Goal: Task Accomplishment & Management: Manage account settings

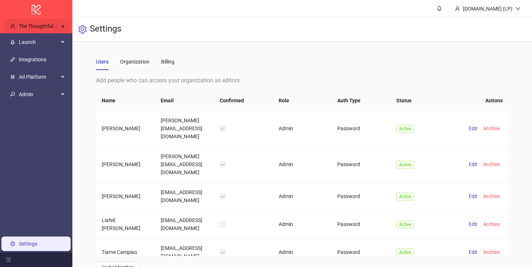
click at [38, 20] on div "The Thoughtful Agency" at bounding box center [37, 26] width 66 height 14
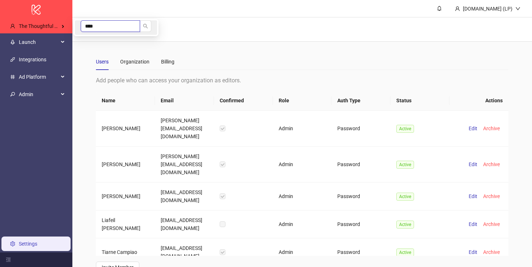
click at [117, 22] on input "****" at bounding box center [110, 26] width 59 height 12
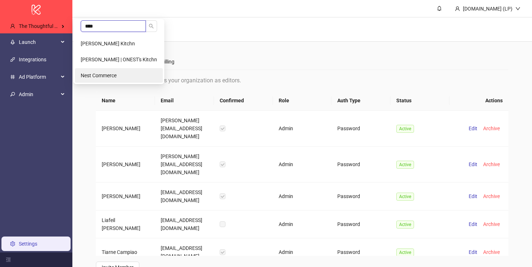
type input "****"
click at [102, 78] on span "Nest Commerce" at bounding box center [99, 75] width 36 height 6
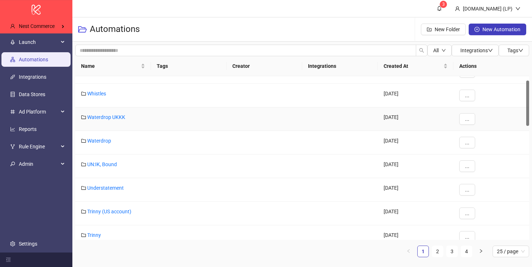
scroll to position [3, 0]
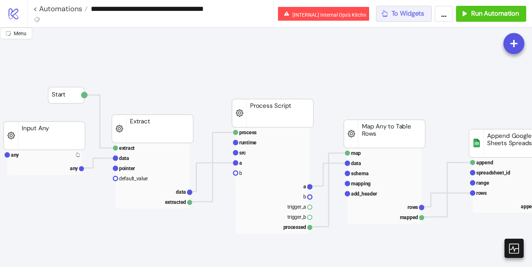
click at [416, 9] on button "To Widgets" at bounding box center [404, 14] width 56 height 16
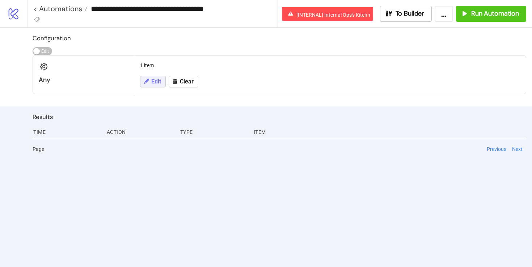
click at [158, 82] on span "Edit" at bounding box center [156, 81] width 10 height 7
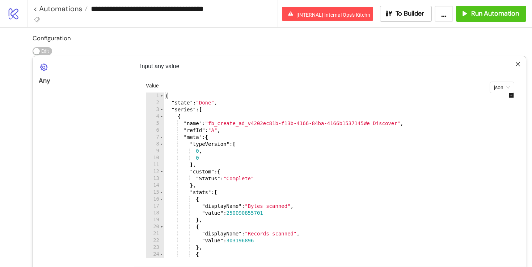
type textarea "**********"
click at [521, 61] on div "Input any value json Value 1 2 3 4 5 6 7 8 9 10 11 12 13 14 15 16 17 18 19 20 2…" at bounding box center [330, 173] width 392 height 234
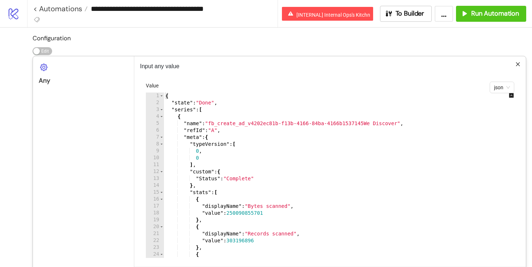
click at [520, 62] on icon "close" at bounding box center [518, 64] width 5 height 5
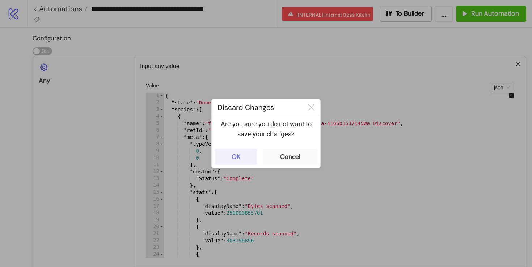
click at [228, 158] on button "OK" at bounding box center [236, 156] width 43 height 16
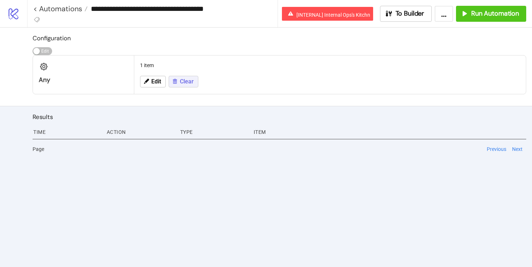
click at [186, 86] on button "Clear" at bounding box center [184, 82] width 30 height 12
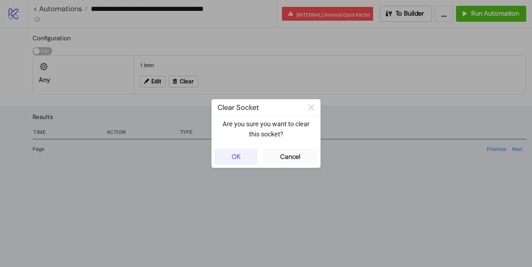
click at [238, 159] on div "OK" at bounding box center [236, 156] width 9 height 8
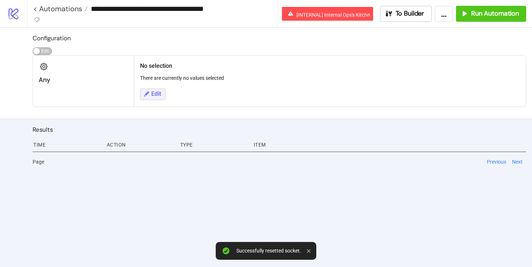
click at [155, 94] on span "Edit" at bounding box center [156, 94] width 10 height 7
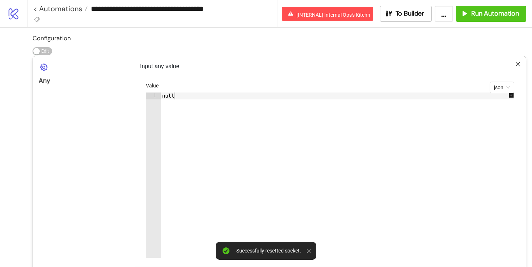
click at [197, 98] on div "null" at bounding box center [341, 181] width 361 height 179
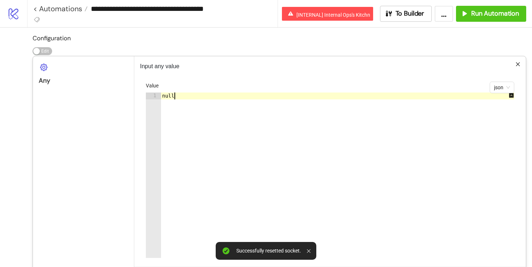
click at [197, 98] on div "null" at bounding box center [341, 181] width 361 height 179
paste textarea "Cursor at row 1"
type textarea "*"
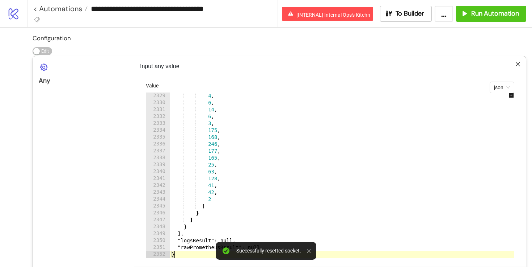
scroll to position [87, 0]
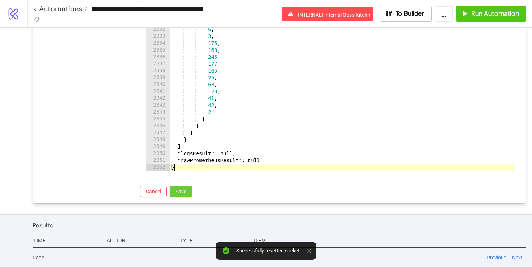
click at [184, 196] on button "Save" at bounding box center [181, 191] width 22 height 12
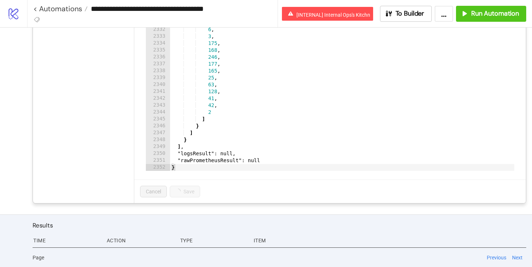
scroll to position [0, 0]
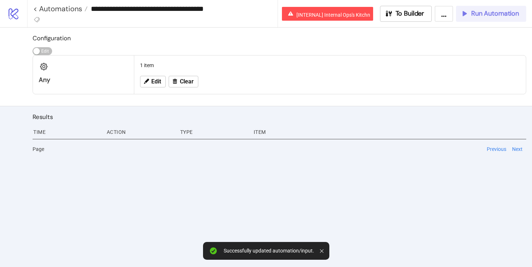
click at [494, 14] on span "Run Automation" at bounding box center [495, 13] width 48 height 8
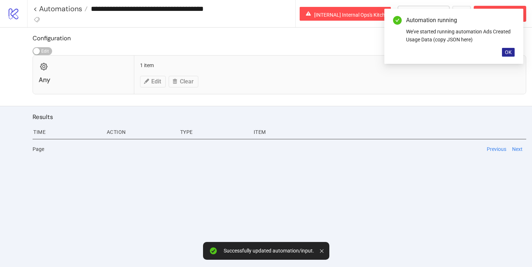
click at [512, 52] on button "OK" at bounding box center [508, 52] width 13 height 9
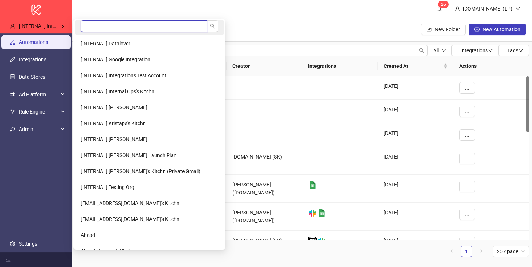
click at [95, 28] on input "search" at bounding box center [144, 26] width 126 height 12
click at [101, 27] on input "**" at bounding box center [144, 26] width 126 height 12
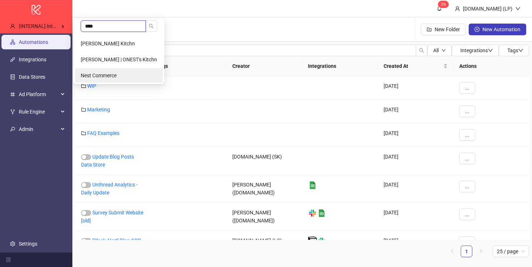
type input "****"
click at [95, 75] on span "Nest Commerce" at bounding box center [99, 75] width 36 height 6
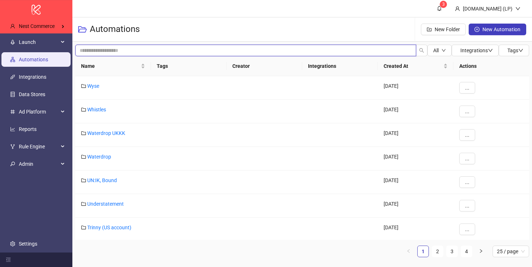
click at [142, 53] on input "search" at bounding box center [245, 51] width 341 height 12
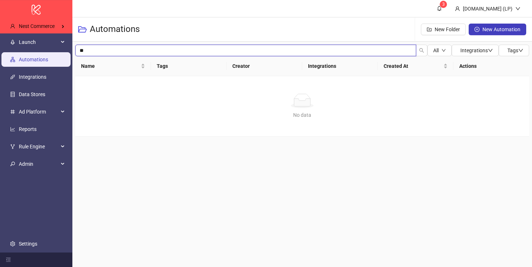
type input "*"
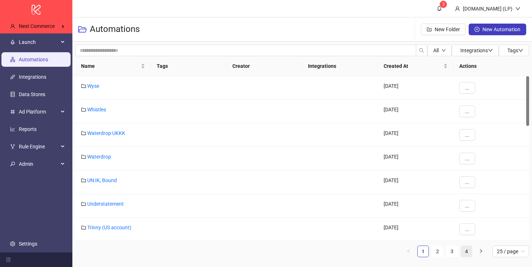
click at [466, 250] on link "4" at bounding box center [466, 251] width 11 height 11
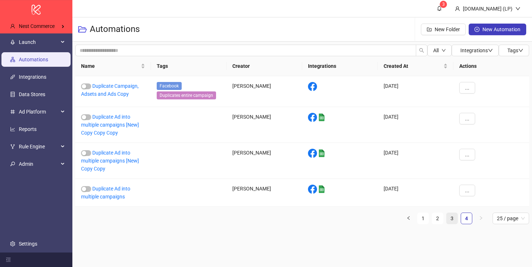
click at [453, 216] on link "3" at bounding box center [452, 218] width 11 height 11
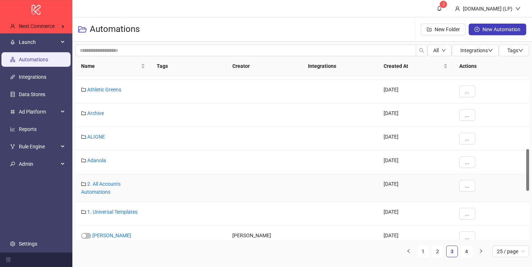
scroll to position [287, 0]
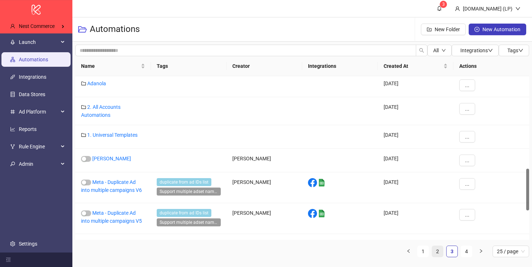
click at [439, 249] on link "2" at bounding box center [437, 251] width 11 height 11
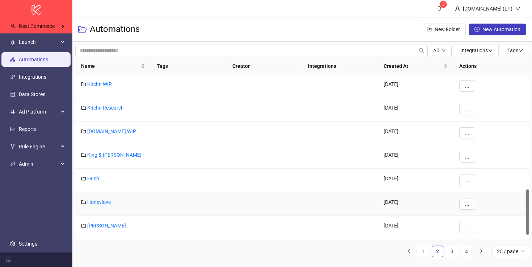
scroll to position [425, 0]
click at [427, 249] on link "1" at bounding box center [423, 251] width 11 height 11
click at [436, 251] on link "2" at bounding box center [437, 251] width 11 height 11
click at [450, 252] on link "3" at bounding box center [452, 251] width 11 height 11
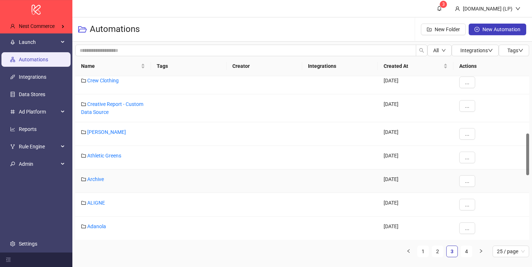
scroll to position [223, 0]
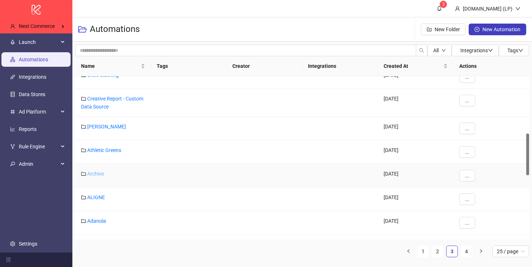
click at [97, 173] on link "Archive" at bounding box center [95, 174] width 17 height 6
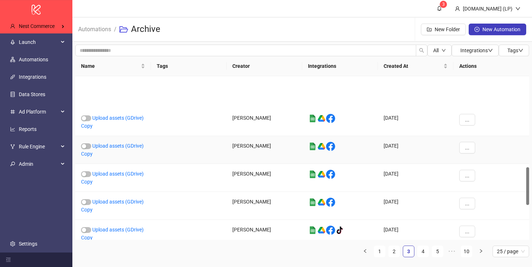
scroll to position [543, 0]
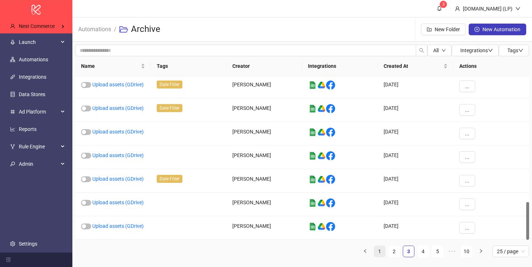
click at [381, 252] on link "1" at bounding box center [379, 251] width 11 height 11
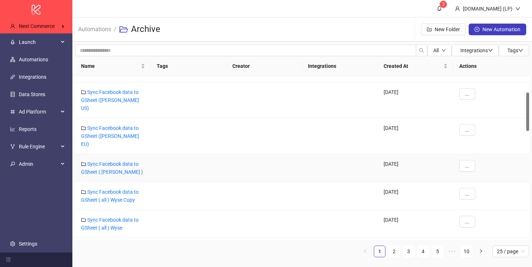
scroll to position [0, 0]
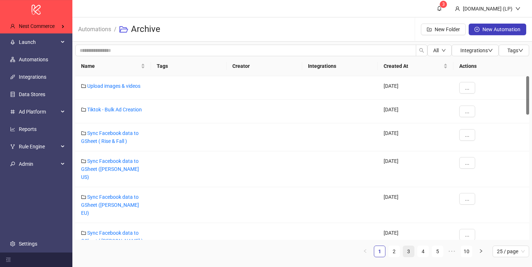
click at [408, 251] on link "3" at bounding box center [408, 251] width 11 height 11
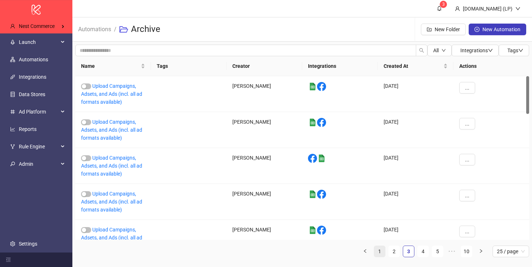
click at [376, 250] on link "1" at bounding box center [379, 251] width 11 height 11
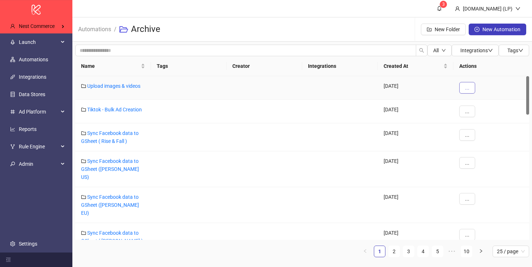
click at [470, 90] on button "..." at bounding box center [468, 88] width 16 height 12
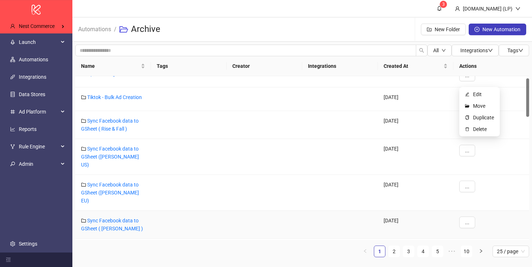
scroll to position [12, 0]
click at [373, 27] on div "Automations / Archive New Folder New Automation" at bounding box center [302, 29] width 460 height 24
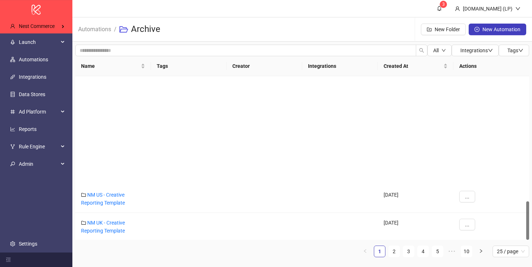
scroll to position [525, 0]
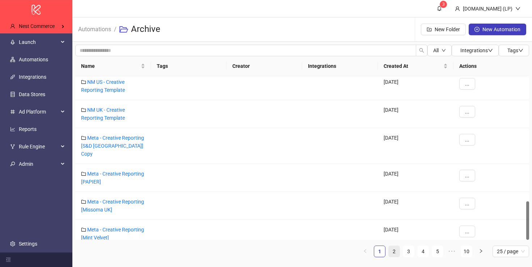
click at [393, 249] on link "2" at bounding box center [394, 251] width 11 height 11
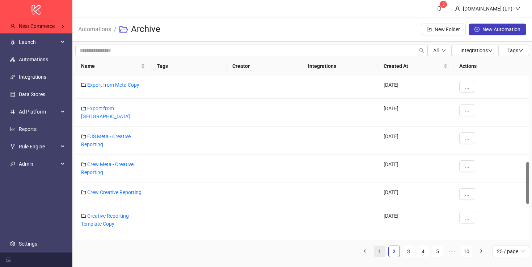
click at [384, 252] on link "1" at bounding box center [379, 251] width 11 height 11
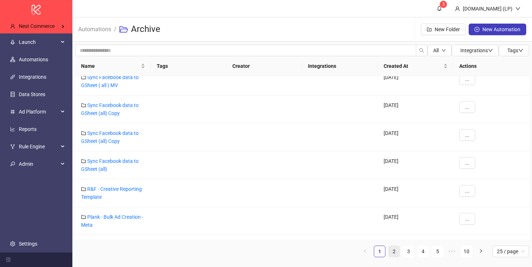
click at [398, 251] on link "2" at bounding box center [394, 251] width 11 height 11
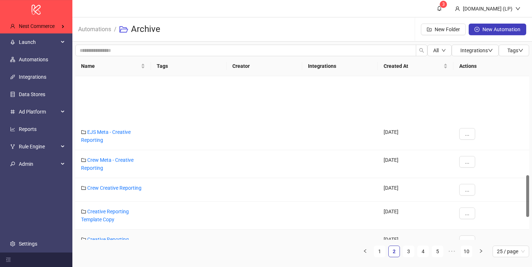
scroll to position [474, 0]
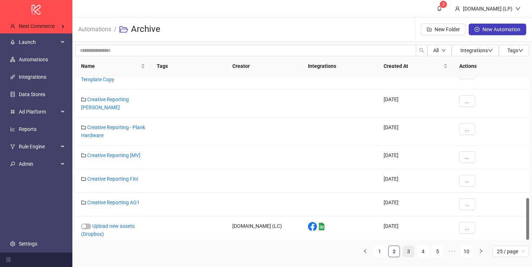
click at [406, 251] on link "3" at bounding box center [408, 251] width 11 height 11
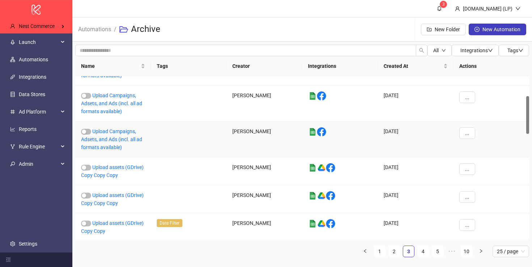
scroll to position [0, 0]
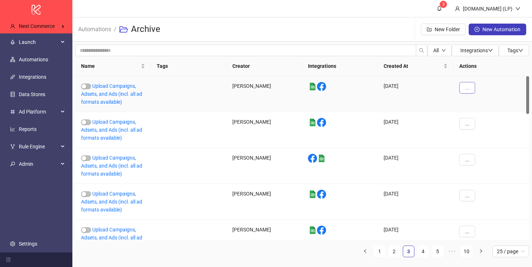
click at [464, 88] on button "..." at bounding box center [468, 88] width 16 height 12
click at [469, 157] on li "Delete" at bounding box center [480, 160] width 38 height 12
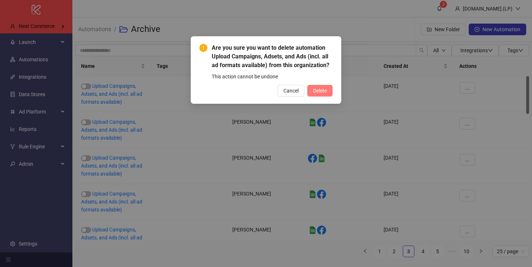
click at [322, 91] on span "Delete" at bounding box center [320, 91] width 14 height 6
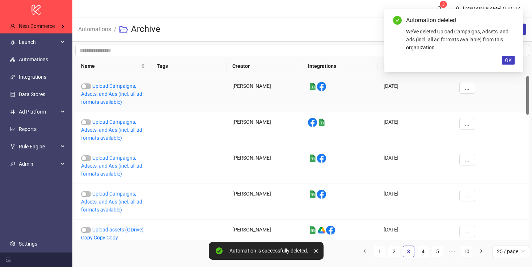
click at [469, 88] on button "..." at bounding box center [468, 88] width 16 height 12
click at [470, 155] on li "Delete" at bounding box center [480, 160] width 38 height 12
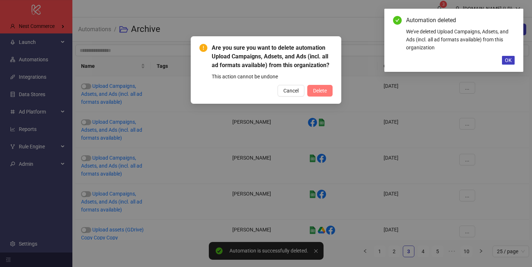
click at [321, 88] on span "Delete" at bounding box center [320, 91] width 14 height 6
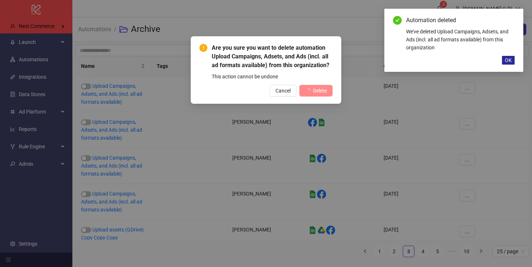
click at [509, 62] on span "OK" at bounding box center [508, 60] width 7 height 6
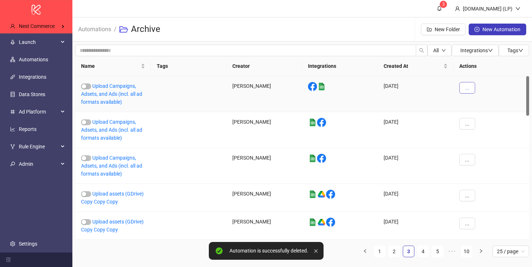
click at [461, 91] on button "..." at bounding box center [468, 88] width 16 height 12
click at [473, 165] on li "Delete" at bounding box center [480, 160] width 38 height 12
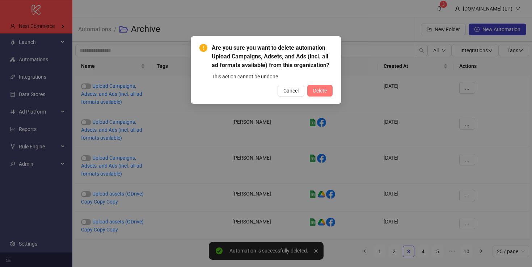
click at [316, 88] on span "Delete" at bounding box center [320, 91] width 14 height 6
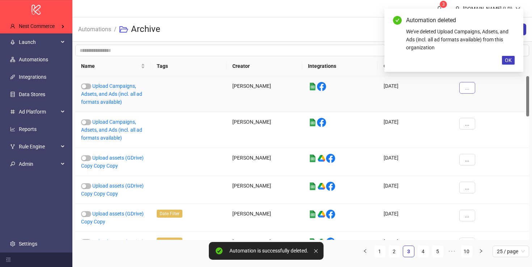
click at [467, 85] on span "..." at bounding box center [467, 88] width 4 height 6
click at [474, 161] on span "Delete" at bounding box center [483, 160] width 21 height 8
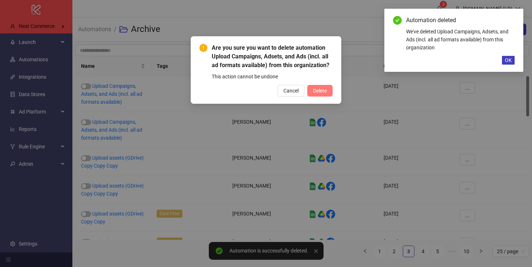
click at [321, 89] on span "Delete" at bounding box center [320, 91] width 14 height 6
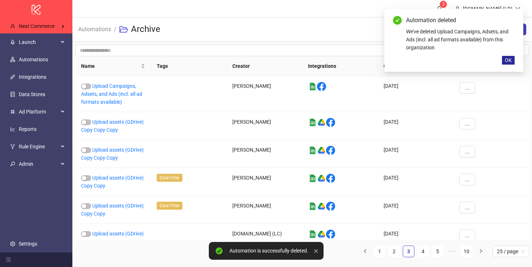
click at [510, 63] on span "OK" at bounding box center [508, 60] width 7 height 6
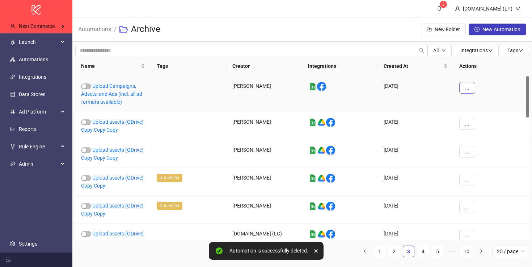
click at [463, 88] on button "..." at bounding box center [468, 88] width 16 height 12
click at [481, 162] on span "Delete" at bounding box center [483, 160] width 21 height 8
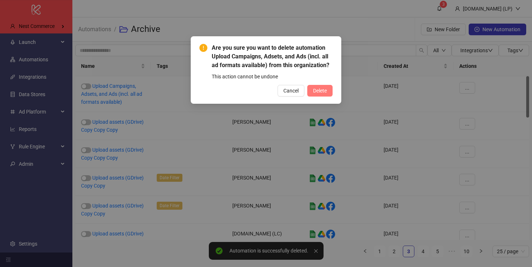
click at [322, 89] on span "Delete" at bounding box center [320, 91] width 14 height 6
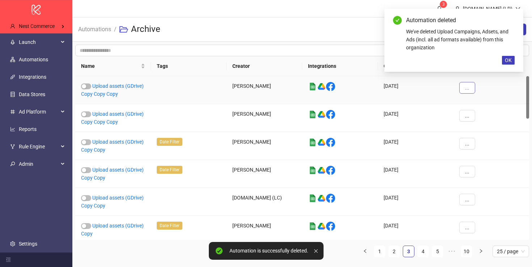
click at [468, 88] on span "..." at bounding box center [467, 88] width 4 height 6
click at [471, 158] on li "Delete" at bounding box center [480, 160] width 38 height 12
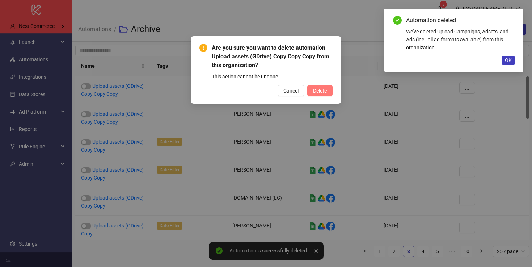
click at [314, 91] on span "Delete" at bounding box center [320, 91] width 14 height 6
click at [506, 58] on span "OK" at bounding box center [508, 60] width 7 height 6
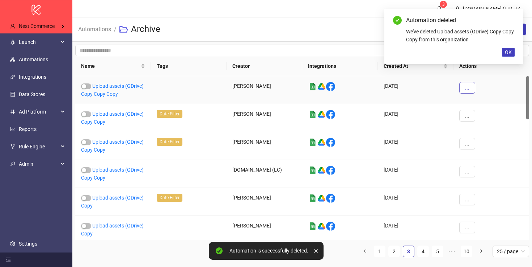
click at [465, 89] on button "..." at bounding box center [468, 88] width 16 height 12
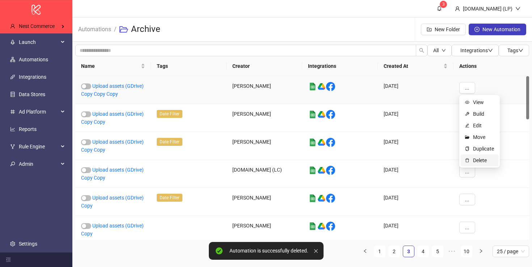
click at [472, 162] on li "Delete" at bounding box center [480, 160] width 38 height 12
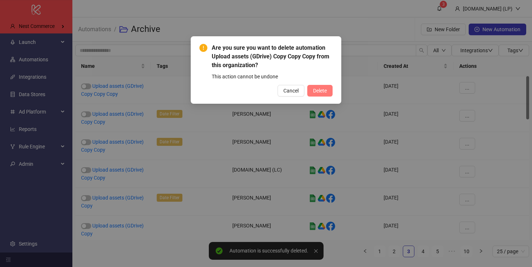
click at [323, 95] on button "Delete" at bounding box center [319, 91] width 25 height 12
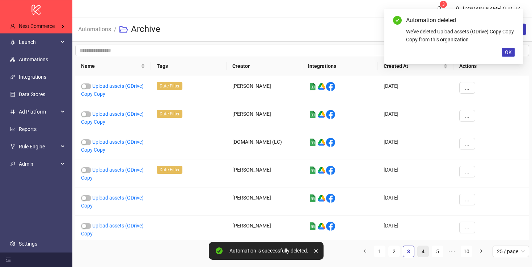
click at [420, 250] on link "4" at bounding box center [423, 251] width 11 height 11
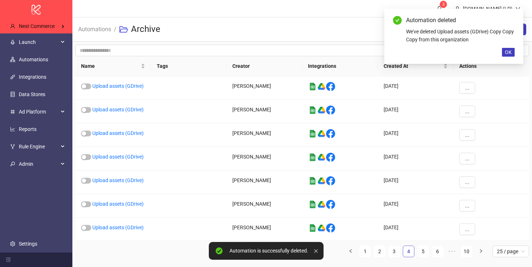
click at [420, 250] on link "5" at bounding box center [423, 251] width 11 height 11
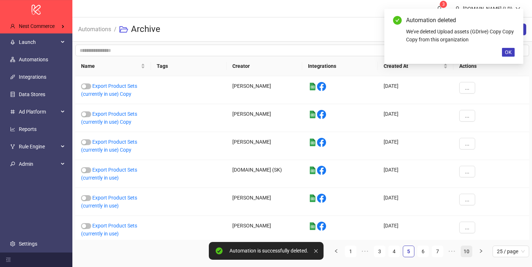
click at [465, 251] on link "10" at bounding box center [466, 251] width 11 height 11
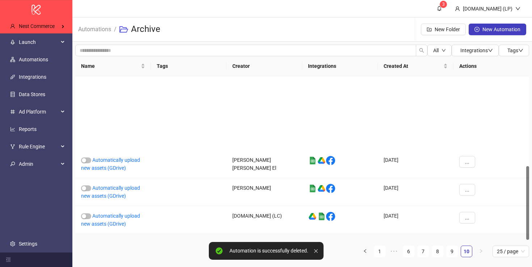
scroll to position [199, 0]
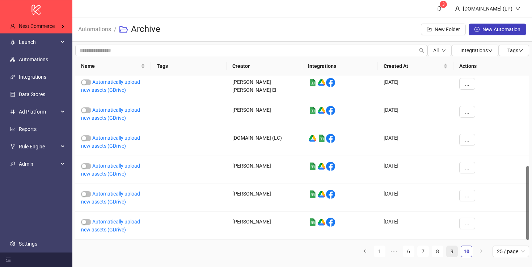
click at [449, 252] on link "9" at bounding box center [452, 251] width 11 height 11
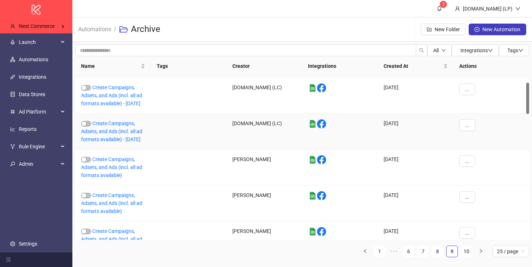
scroll to position [0, 0]
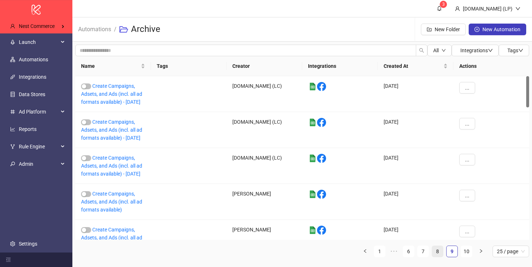
click at [438, 249] on link "8" at bounding box center [437, 251] width 11 height 11
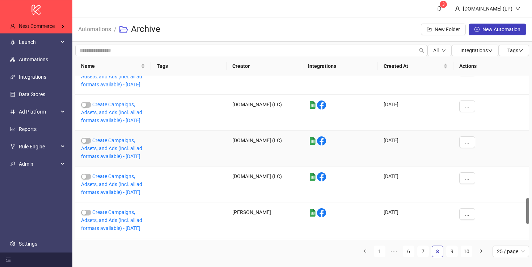
scroll to position [908, 0]
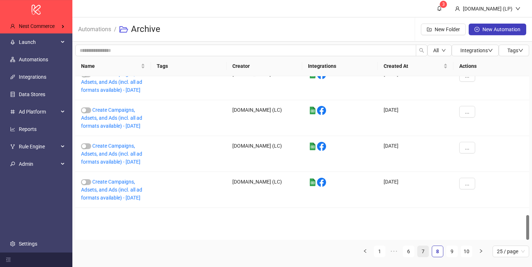
click at [426, 251] on link "7" at bounding box center [423, 251] width 11 height 11
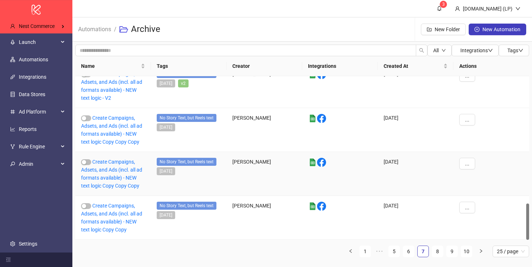
scroll to position [571, 0]
click at [443, 40] on div "New Folder New Automation" at bounding box center [473, 29] width 105 height 23
click at [443, 27] on span "New Folder" at bounding box center [447, 29] width 25 height 6
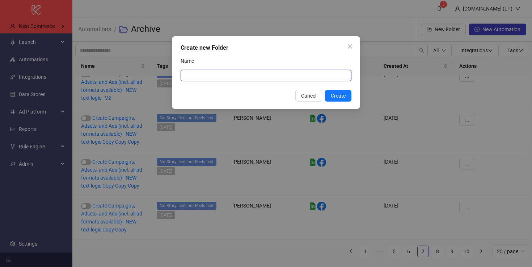
click at [332, 70] on input "Name" at bounding box center [266, 76] width 171 height 12
type input "**********"
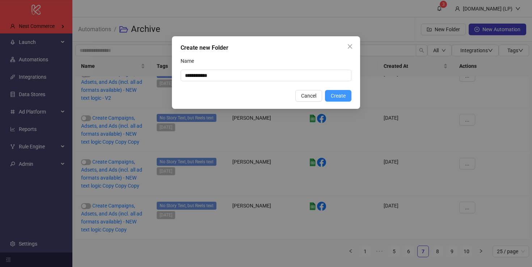
click at [341, 97] on span "Create" at bounding box center [338, 96] width 15 height 6
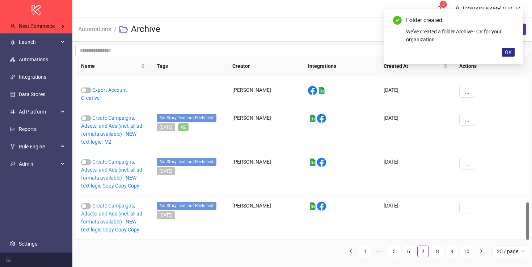
click at [508, 50] on span "OK" at bounding box center [508, 52] width 7 height 6
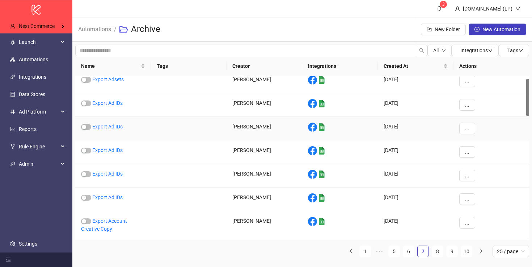
scroll to position [0, 0]
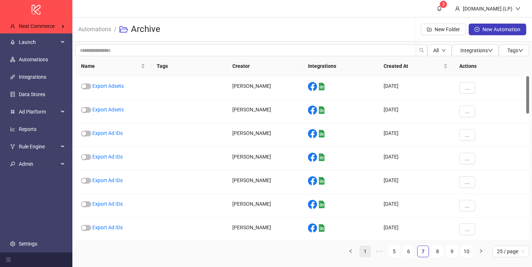
click at [367, 249] on link "1" at bounding box center [365, 251] width 11 height 11
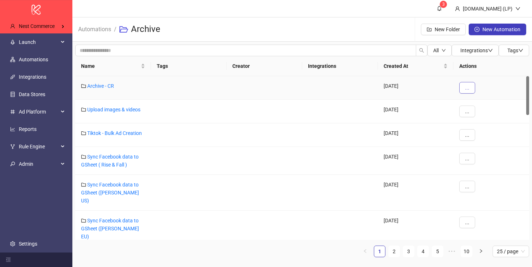
click at [465, 87] on span "..." at bounding box center [467, 88] width 4 height 6
click at [475, 134] on span "Delete" at bounding box center [483, 137] width 21 height 8
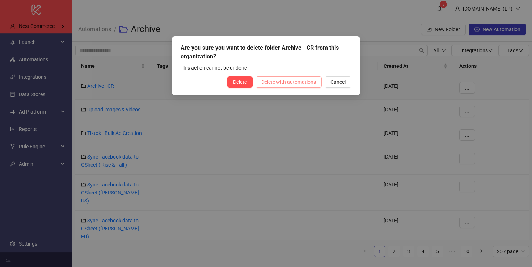
click at [314, 83] on span "Delete with automations" at bounding box center [288, 82] width 55 height 6
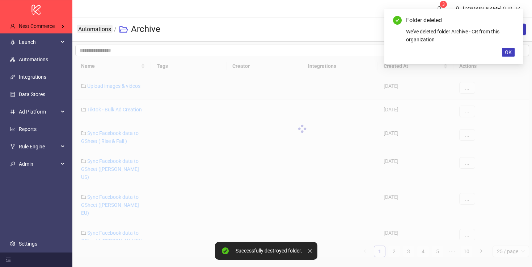
click at [98, 31] on link "Automations" at bounding box center [95, 29] width 36 height 8
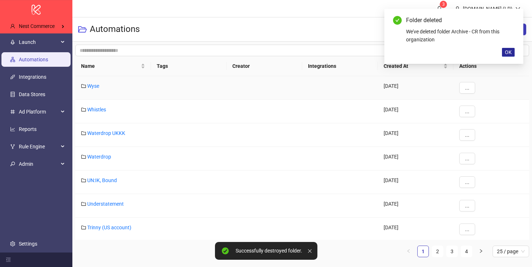
click at [509, 50] on span "OK" at bounding box center [508, 52] width 7 height 6
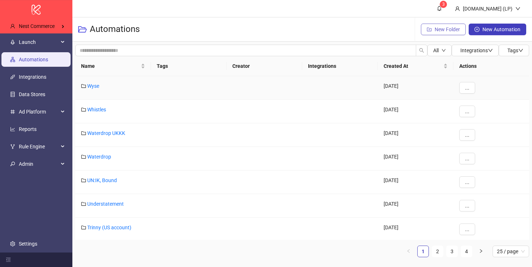
click at [453, 32] on span "New Folder" at bounding box center [447, 29] width 25 height 6
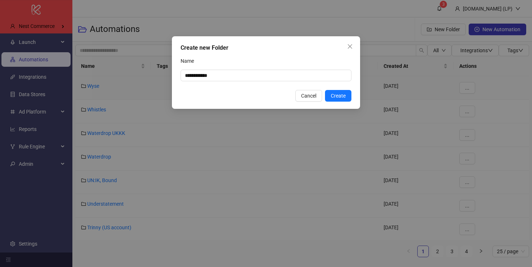
click at [274, 68] on div "Name" at bounding box center [266, 62] width 171 height 14
click at [344, 100] on button "Create" at bounding box center [338, 96] width 26 height 12
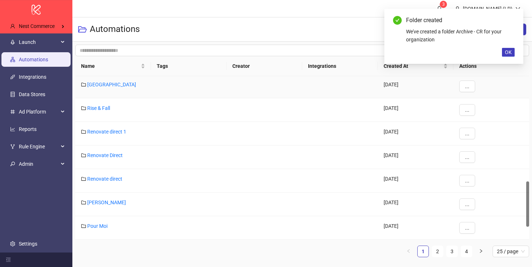
scroll to position [425, 0]
click at [437, 249] on link "2" at bounding box center [437, 251] width 11 height 11
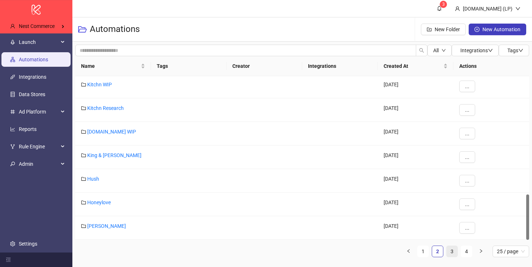
click at [447, 249] on link "3" at bounding box center [452, 251] width 11 height 11
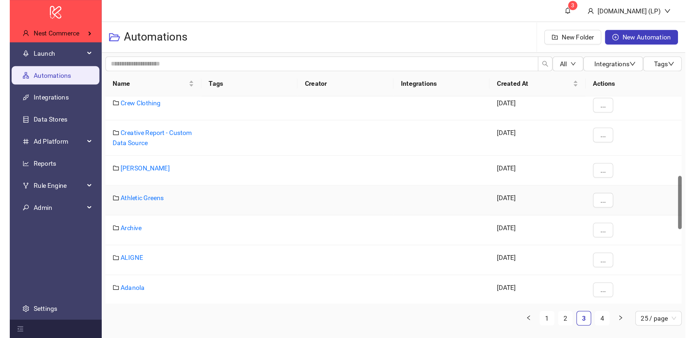
scroll to position [242, 0]
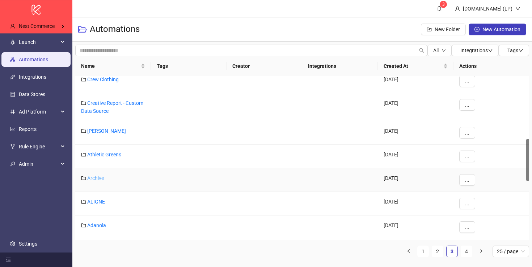
click at [94, 179] on link "Archive" at bounding box center [95, 178] width 17 height 6
click at [471, 181] on button "..." at bounding box center [468, 180] width 16 height 12
click at [483, 198] on li "Edit" at bounding box center [480, 194] width 38 height 12
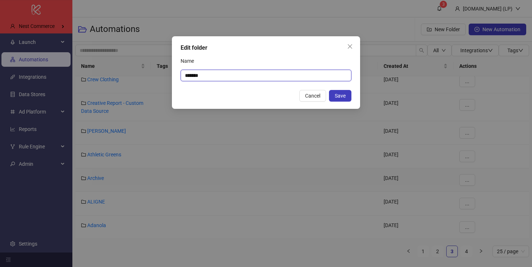
click at [244, 74] on input "*******" at bounding box center [266, 76] width 171 height 12
type input "**********"
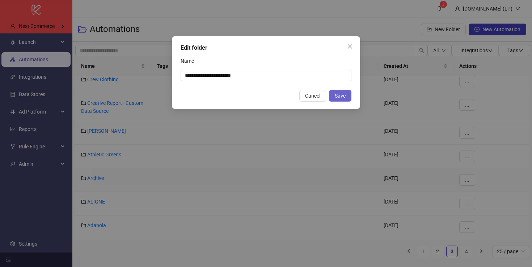
click at [340, 96] on span "Save" at bounding box center [340, 96] width 11 height 6
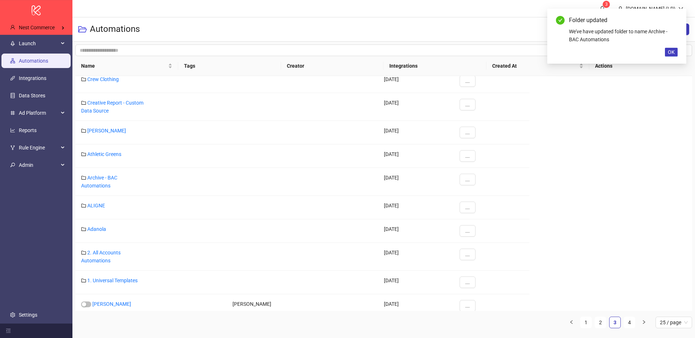
scroll to position [242, 0]
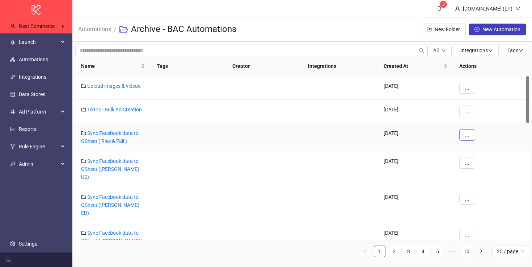
click at [461, 131] on button "..." at bounding box center [468, 135] width 16 height 12
click at [479, 159] on span "Move" at bounding box center [483, 161] width 21 height 8
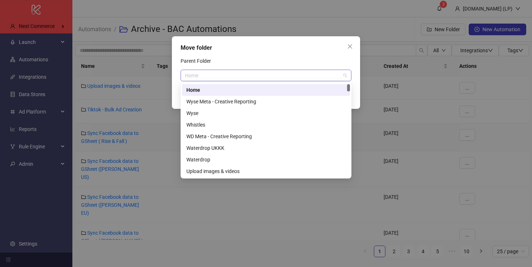
click at [262, 74] on span "Home" at bounding box center [266, 75] width 162 height 11
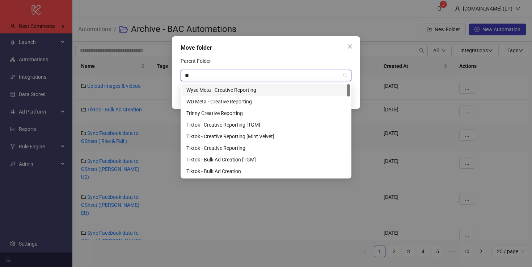
type input "*"
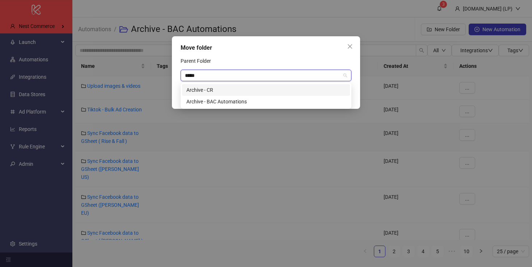
type input "******"
click at [244, 86] on div "Archive - CR" at bounding box center [265, 90] width 159 height 8
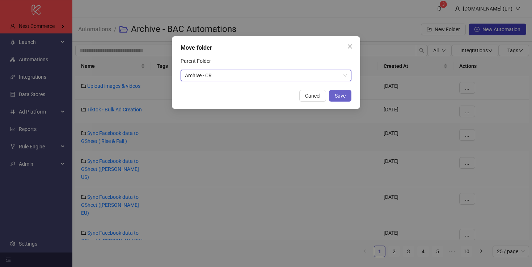
click at [348, 100] on button "Save" at bounding box center [340, 96] width 22 height 12
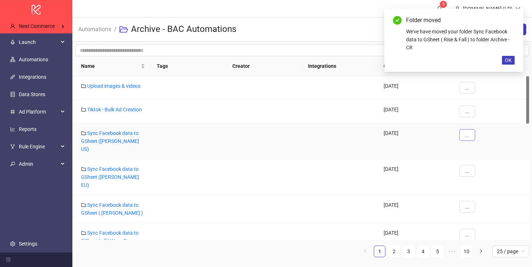
click at [468, 132] on span "..." at bounding box center [467, 135] width 4 height 6
click at [476, 162] on span "Move" at bounding box center [483, 161] width 21 height 8
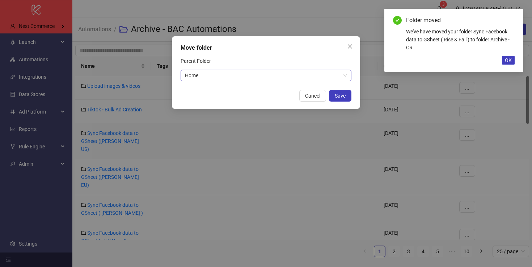
click at [244, 77] on span "Home" at bounding box center [266, 75] width 162 height 11
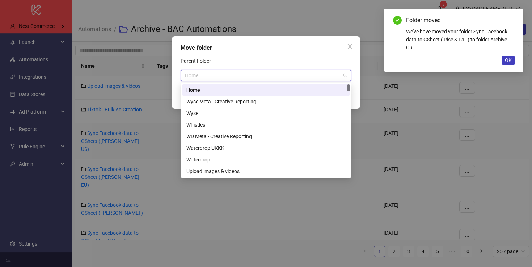
type input "*"
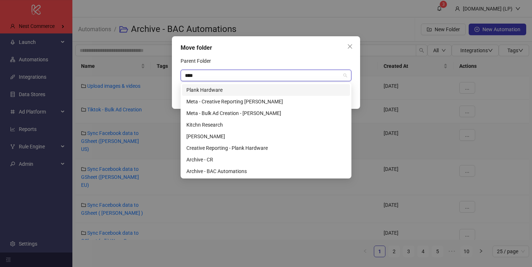
type input "*****"
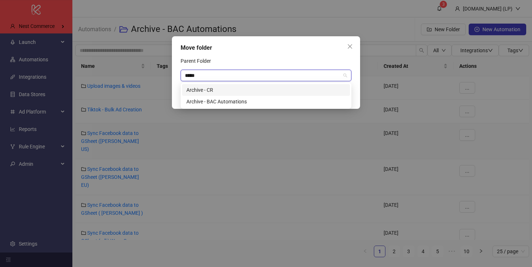
click at [231, 91] on div "Archive - CR" at bounding box center [265, 90] width 159 height 8
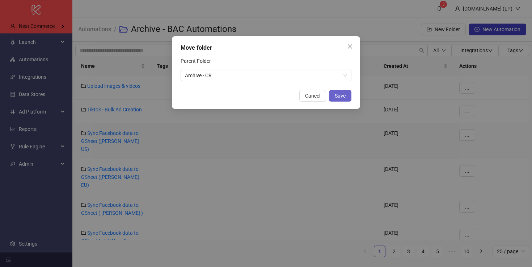
click at [333, 95] on button "Save" at bounding box center [340, 96] width 22 height 12
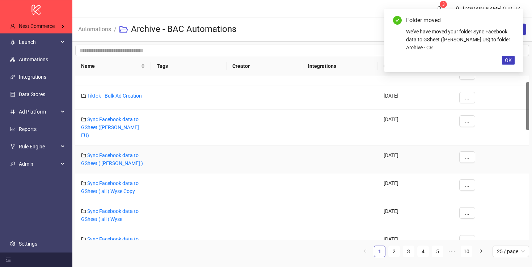
scroll to position [19, 0]
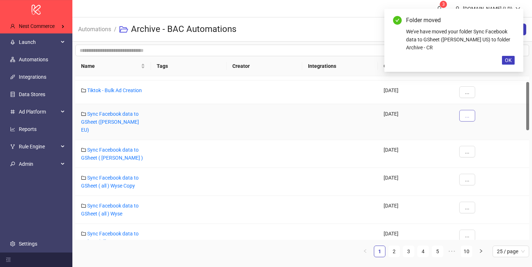
click at [468, 116] on span "..." at bounding box center [467, 116] width 4 height 6
click at [468, 146] on li "Move" at bounding box center [480, 142] width 38 height 12
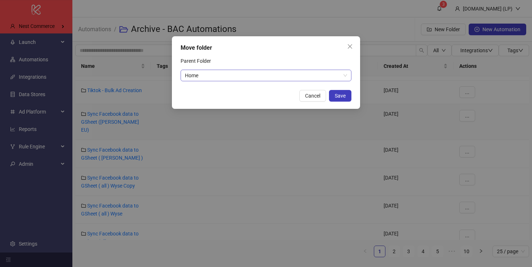
click at [250, 73] on span "Home" at bounding box center [266, 75] width 162 height 11
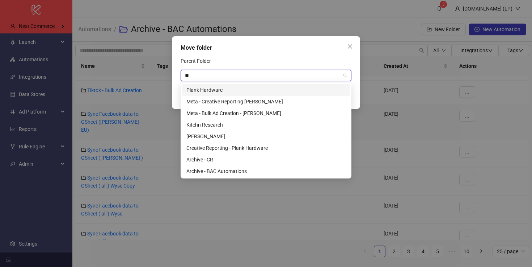
type input "***"
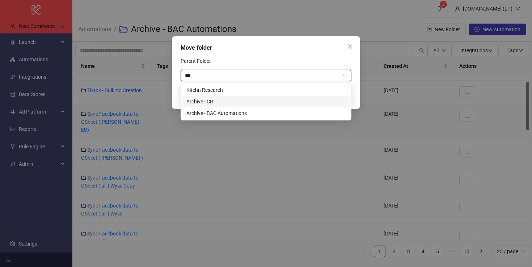
click at [231, 99] on div "Archive - CR" at bounding box center [265, 101] width 159 height 8
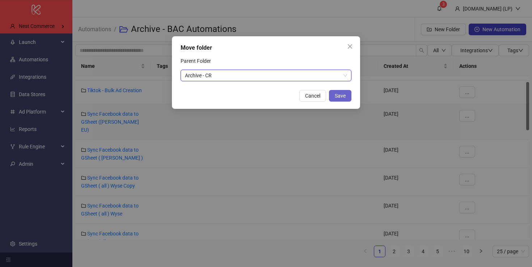
click at [337, 94] on span "Save" at bounding box center [340, 96] width 11 height 6
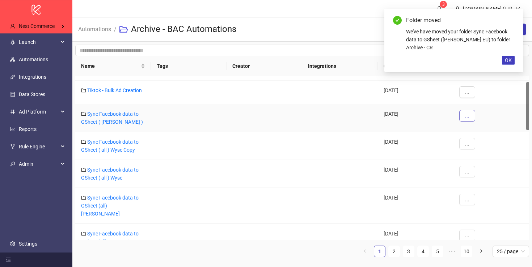
click at [469, 116] on span "..." at bounding box center [467, 116] width 4 height 6
click at [480, 144] on span "Move" at bounding box center [483, 142] width 21 height 8
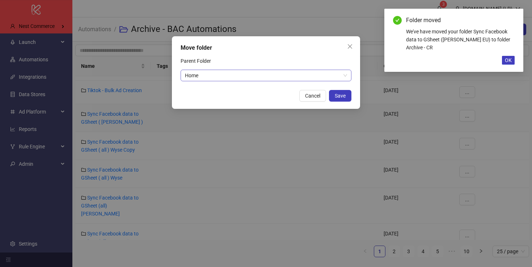
click at [248, 71] on span "Home" at bounding box center [266, 75] width 162 height 11
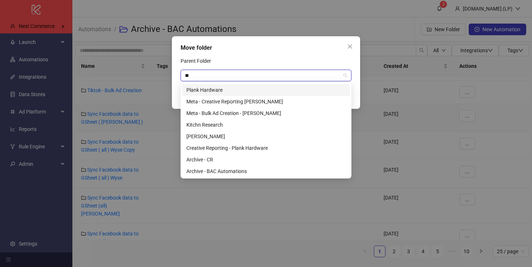
type input "***"
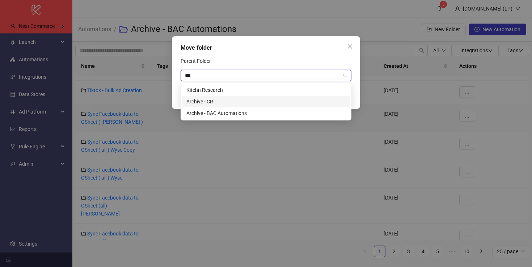
click at [244, 96] on div "Archive - CR" at bounding box center [266, 102] width 168 height 12
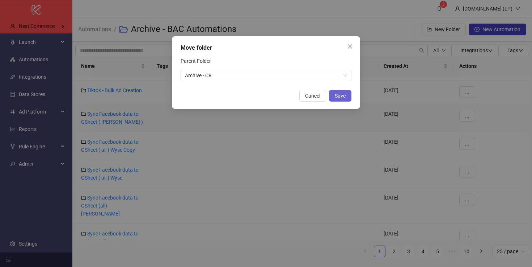
click at [341, 93] on span "Save" at bounding box center [340, 96] width 11 height 6
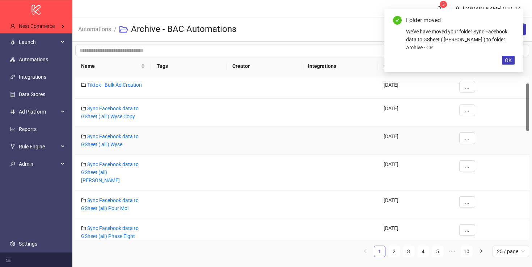
scroll to position [25, 0]
click at [471, 110] on button "..." at bounding box center [468, 110] width 16 height 12
click at [470, 138] on span "folder-open" at bounding box center [467, 136] width 5 height 4
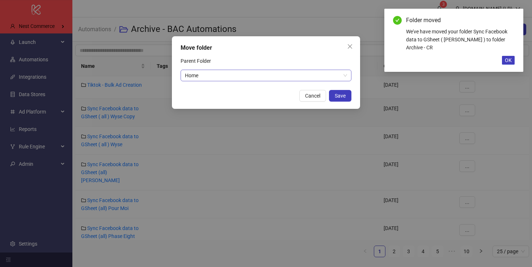
click at [199, 73] on span "Home" at bounding box center [266, 75] width 162 height 11
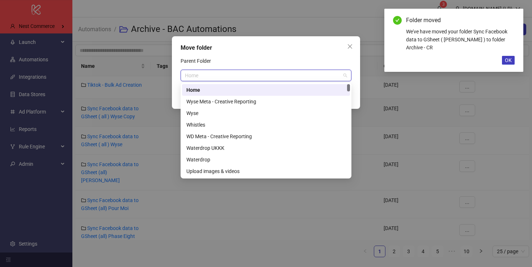
type input "*"
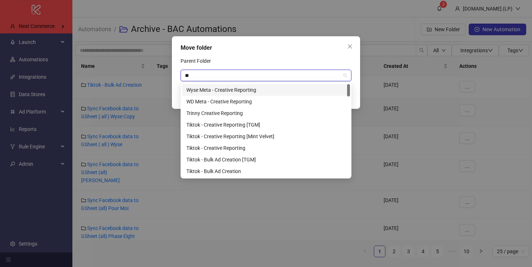
type input "*"
type input "****"
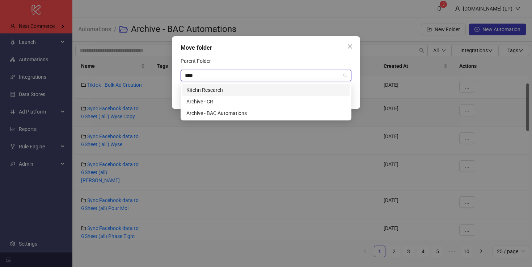
type input "*****"
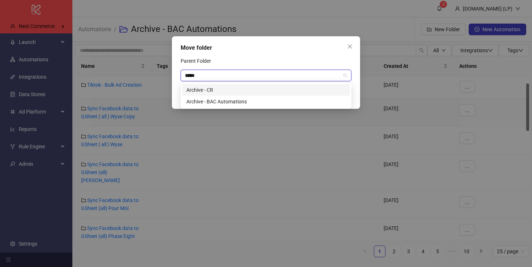
click at [215, 93] on div "Archive - CR" at bounding box center [265, 90] width 159 height 8
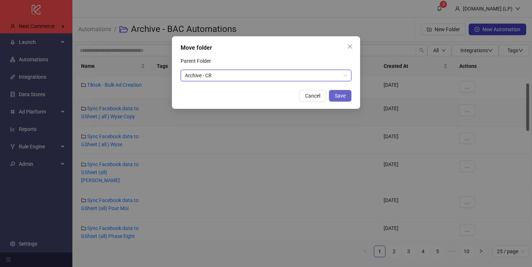
click at [342, 95] on span "Save" at bounding box center [340, 96] width 11 height 6
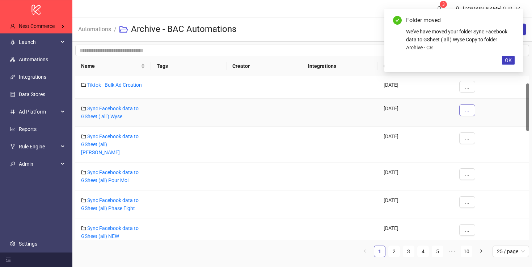
click at [470, 113] on button "..." at bounding box center [468, 110] width 16 height 12
click at [469, 140] on li "Move" at bounding box center [480, 136] width 38 height 12
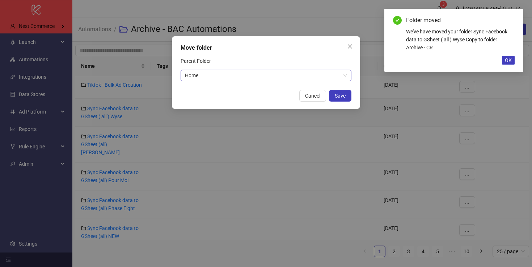
click at [239, 77] on span "Home" at bounding box center [266, 75] width 162 height 11
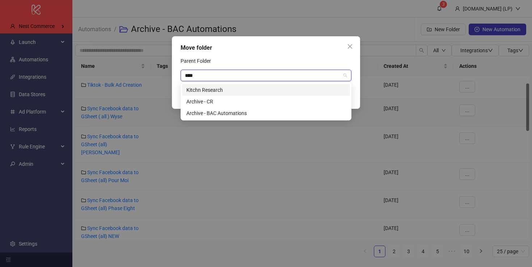
type input "*****"
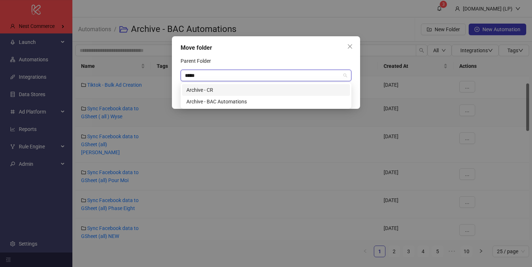
click at [222, 91] on div "Archive - CR" at bounding box center [265, 90] width 159 height 8
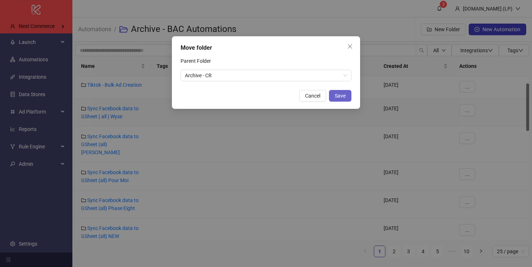
click at [349, 92] on button "Save" at bounding box center [340, 96] width 22 height 12
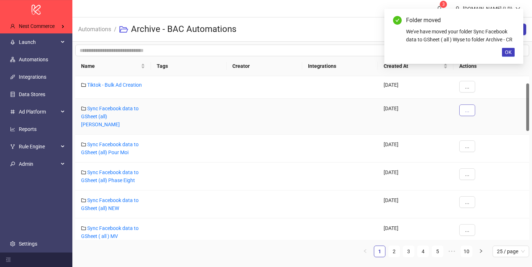
click at [474, 113] on button "..." at bounding box center [468, 110] width 16 height 12
click at [469, 142] on li "Duplicate" at bounding box center [480, 148] width 38 height 12
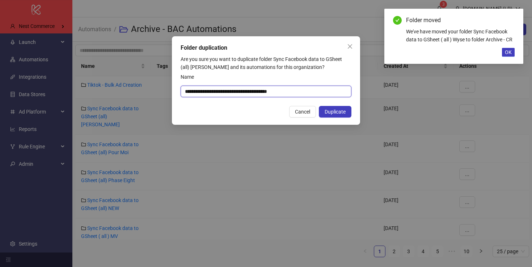
click at [307, 92] on input "**********" at bounding box center [266, 91] width 171 height 12
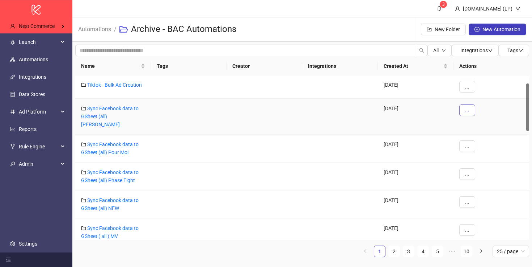
click at [462, 106] on button "..." at bounding box center [468, 110] width 16 height 12
click at [467, 140] on li "Move" at bounding box center [480, 136] width 38 height 12
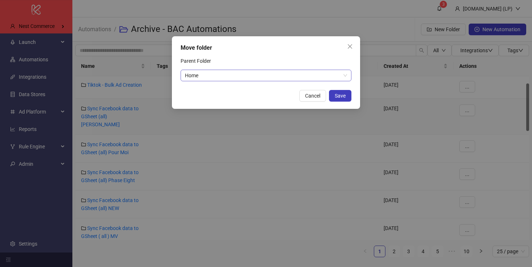
click at [281, 76] on span "Home" at bounding box center [266, 75] width 162 height 11
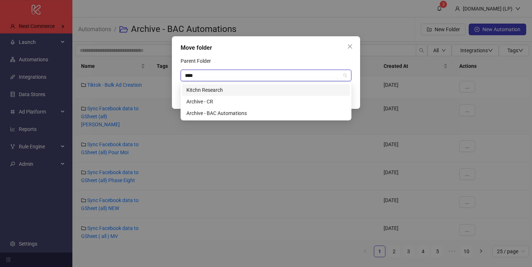
type input "*****"
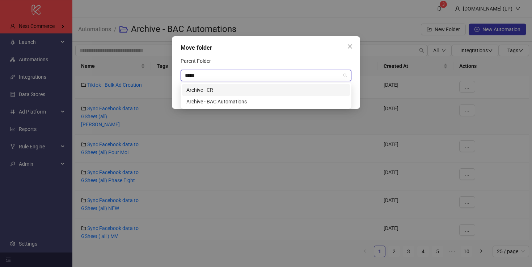
click at [235, 88] on div "Archive - CR" at bounding box center [265, 90] width 159 height 8
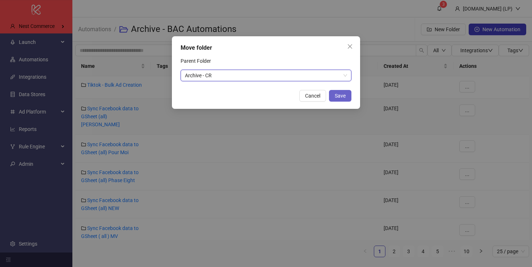
click at [344, 95] on span "Save" at bounding box center [340, 96] width 11 height 6
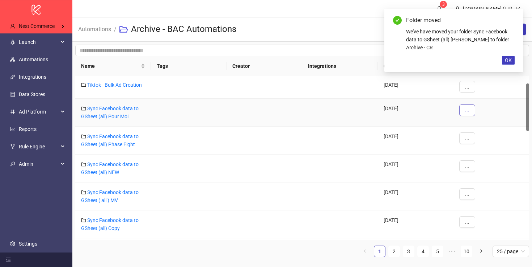
click at [463, 108] on button "..." at bounding box center [468, 110] width 16 height 12
click at [471, 137] on li "Move" at bounding box center [480, 136] width 38 height 12
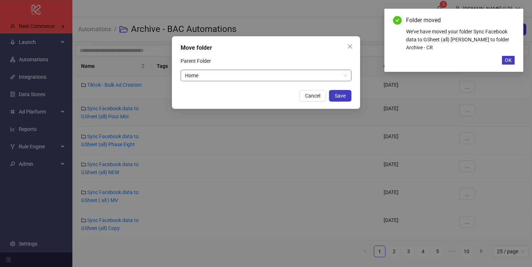
click at [237, 71] on span "Home" at bounding box center [266, 75] width 162 height 11
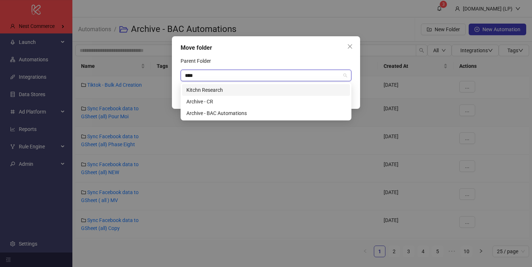
type input "*****"
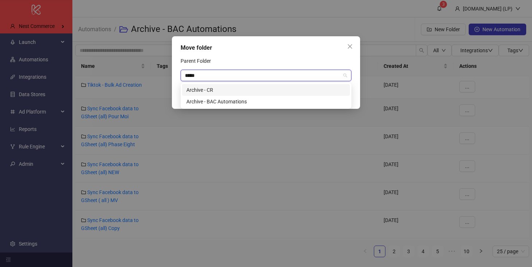
click at [239, 93] on div "Archive - CR" at bounding box center [265, 90] width 159 height 8
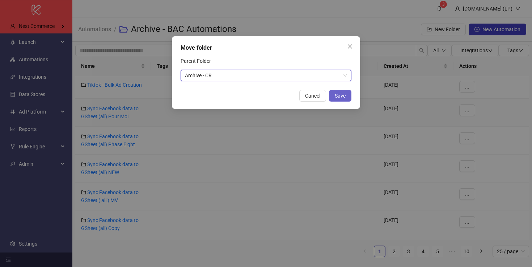
click at [344, 92] on button "Save" at bounding box center [340, 96] width 22 height 12
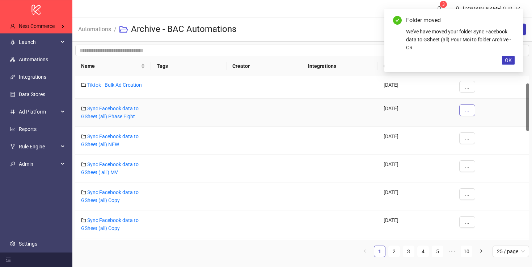
click at [462, 111] on button "..." at bounding box center [468, 110] width 16 height 12
click at [465, 138] on icon "folder-open" at bounding box center [467, 136] width 4 height 4
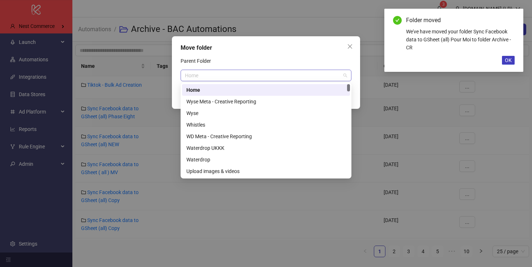
click at [269, 79] on span "Home" at bounding box center [266, 75] width 162 height 11
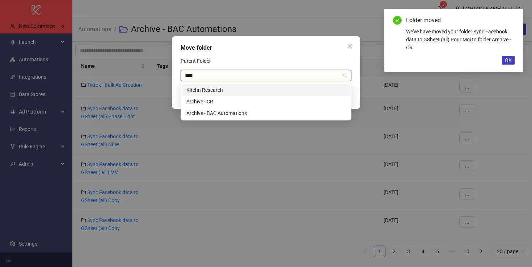
type input "*****"
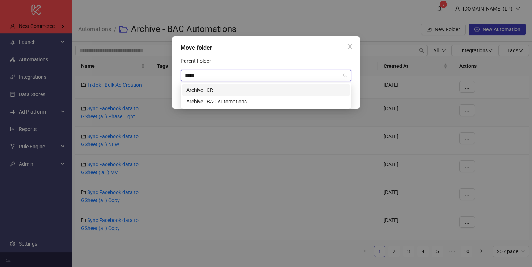
click at [246, 87] on div "Archive - CR" at bounding box center [265, 90] width 159 height 8
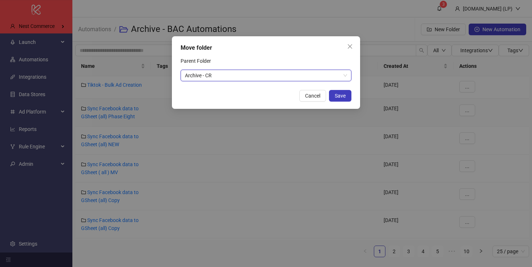
click at [352, 94] on div "Move folder Parent Folder Archive - CR Archive - CR Cancel Save" at bounding box center [266, 72] width 188 height 72
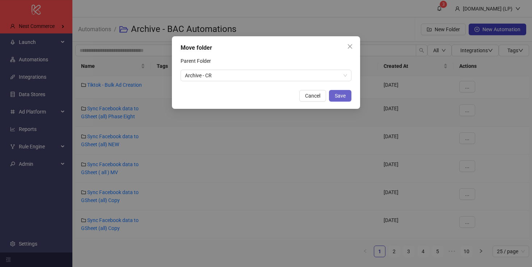
click at [343, 94] on span "Save" at bounding box center [340, 96] width 11 height 6
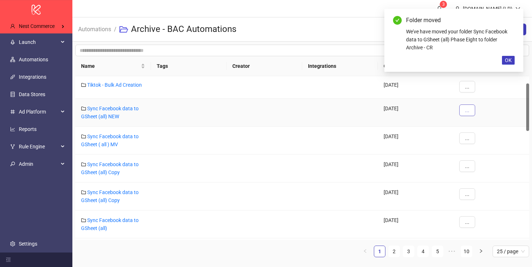
click at [466, 112] on span "..." at bounding box center [467, 110] width 4 height 6
click at [469, 139] on li "Move" at bounding box center [480, 136] width 38 height 12
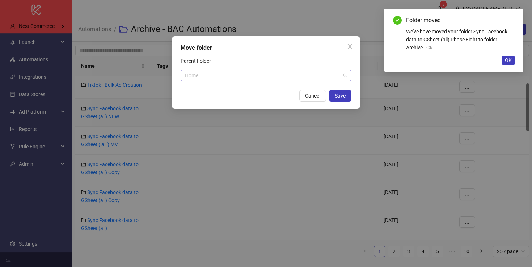
click at [222, 75] on span "Home" at bounding box center [266, 75] width 162 height 11
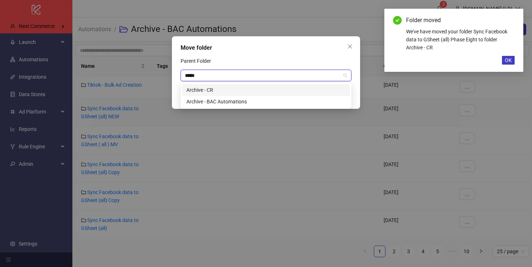
type input "******"
click at [213, 88] on div "Archive - CR" at bounding box center [265, 90] width 159 height 8
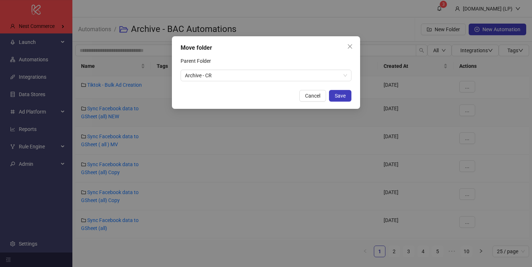
click at [353, 94] on div "Move folder Parent Folder Archive - CR Cancel Save" at bounding box center [266, 72] width 188 height 72
click at [345, 94] on span "Save" at bounding box center [340, 96] width 11 height 6
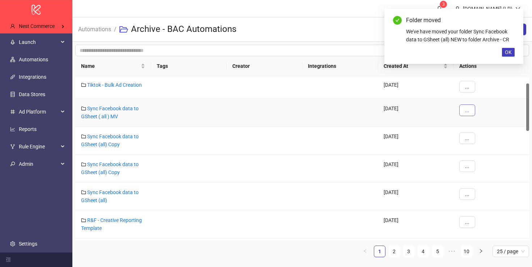
click at [472, 112] on button "..." at bounding box center [468, 110] width 16 height 12
click at [487, 137] on span "Move" at bounding box center [483, 136] width 21 height 8
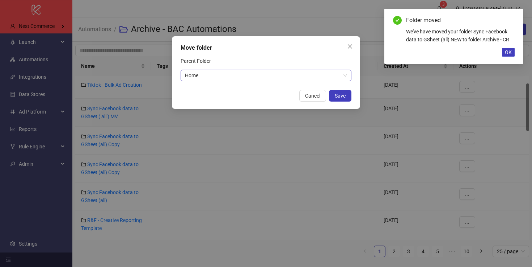
click at [204, 76] on span "Home" at bounding box center [266, 75] width 162 height 11
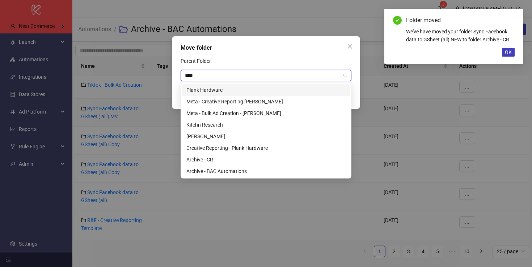
type input "*****"
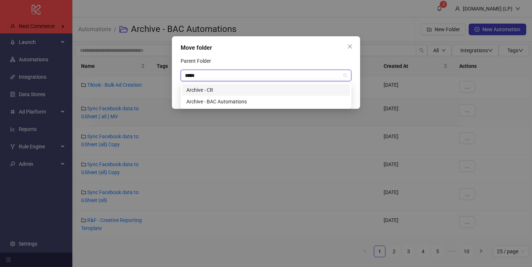
click at [202, 86] on div "Archive - CR" at bounding box center [265, 90] width 159 height 8
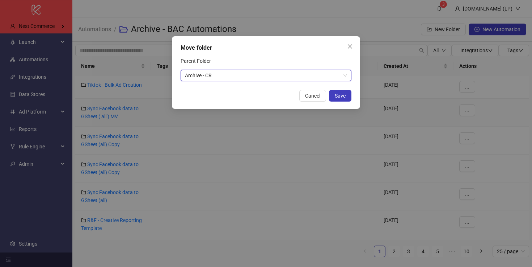
click at [341, 89] on div "Move folder Parent Folder Archive - CR Archive - CR Cancel Save" at bounding box center [266, 72] width 188 height 72
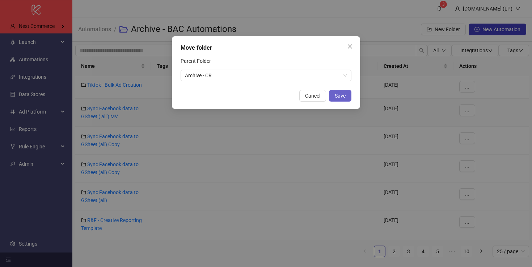
click at [341, 92] on button "Save" at bounding box center [340, 96] width 22 height 12
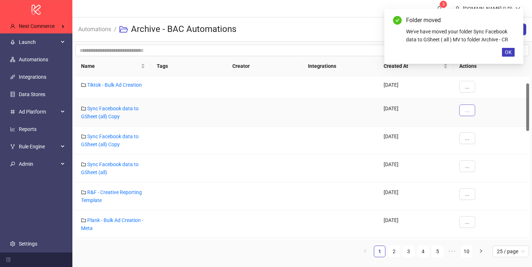
click at [467, 112] on span "..." at bounding box center [467, 110] width 4 height 6
click at [469, 141] on li "Move" at bounding box center [480, 136] width 38 height 12
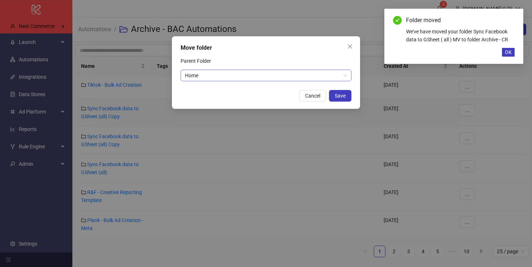
click at [259, 78] on span "Home" at bounding box center [266, 75] width 162 height 11
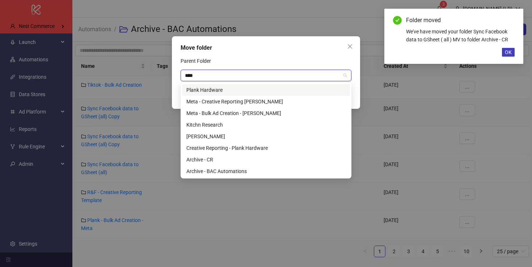
type input "*****"
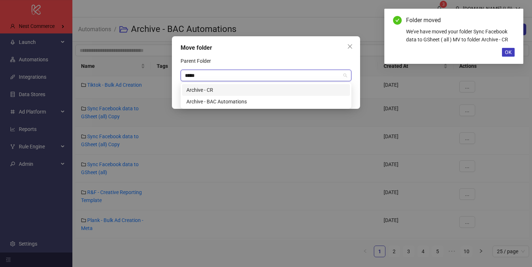
click at [242, 84] on div "Archive - CR" at bounding box center [266, 90] width 168 height 12
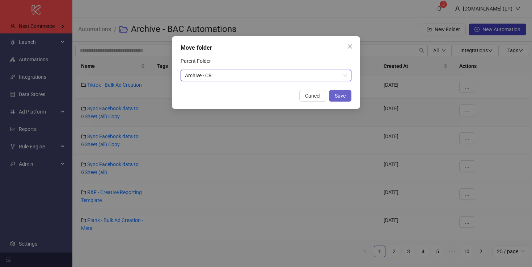
click at [338, 95] on span "Save" at bounding box center [340, 96] width 11 height 6
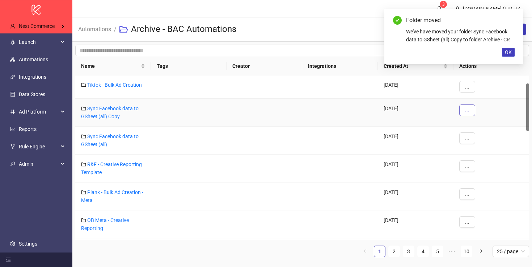
click at [472, 110] on button "..." at bounding box center [468, 110] width 16 height 12
click at [468, 141] on li "Move" at bounding box center [480, 136] width 38 height 12
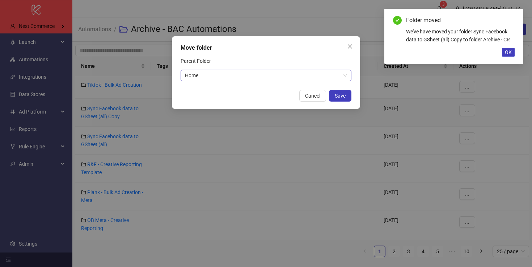
click at [237, 73] on span "Home" at bounding box center [266, 75] width 162 height 11
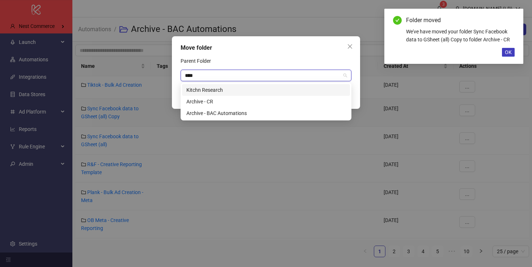
type input "*****"
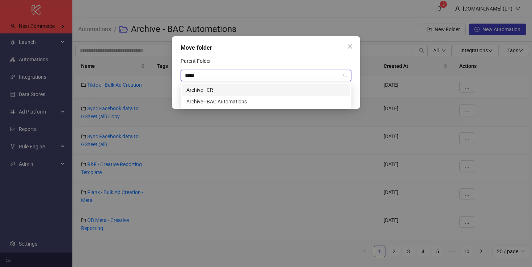
click at [221, 85] on div "Archive - CR" at bounding box center [266, 90] width 168 height 12
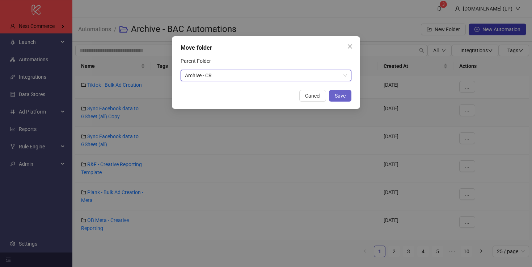
click at [346, 92] on button "Save" at bounding box center [340, 96] width 22 height 12
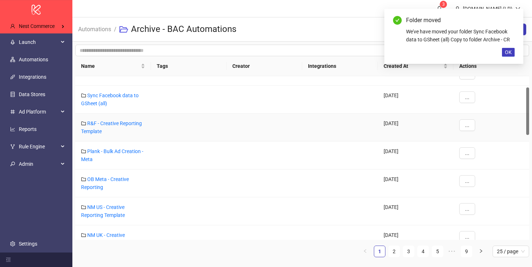
scroll to position [38, 0]
click at [468, 96] on span "..." at bounding box center [467, 96] width 4 height 6
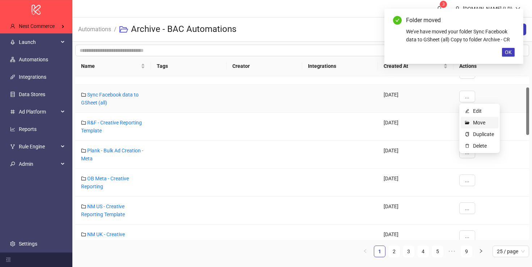
click at [475, 123] on span "Move" at bounding box center [483, 122] width 21 height 8
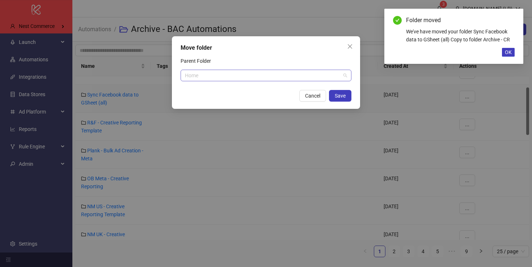
click at [286, 78] on span "Home" at bounding box center [266, 75] width 162 height 11
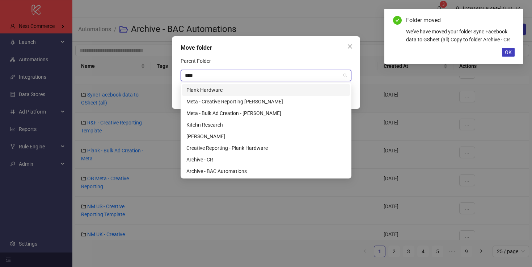
type input "*****"
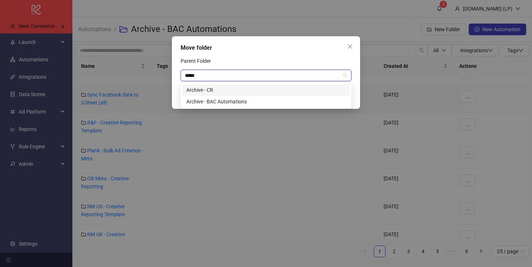
click at [235, 88] on div "Archive - CR" at bounding box center [265, 90] width 159 height 8
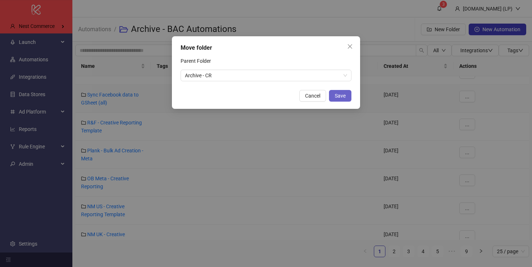
click at [338, 96] on span "Save" at bounding box center [340, 96] width 11 height 6
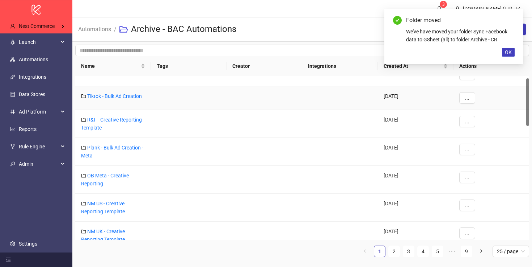
scroll to position [0, 0]
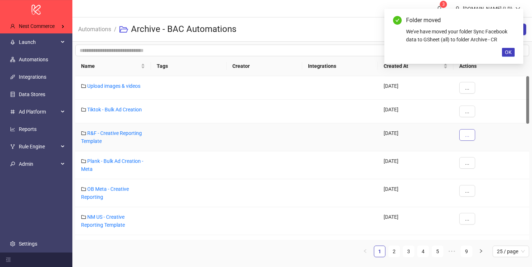
click at [468, 133] on span "..." at bounding box center [467, 135] width 4 height 6
click at [481, 158] on span "Move" at bounding box center [483, 161] width 21 height 8
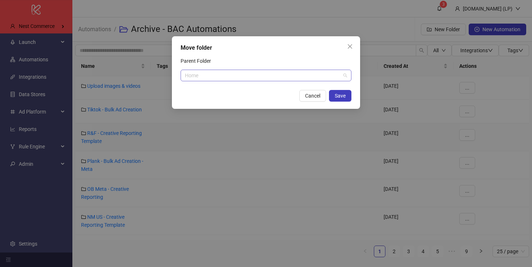
click at [263, 74] on span "Home" at bounding box center [266, 75] width 162 height 11
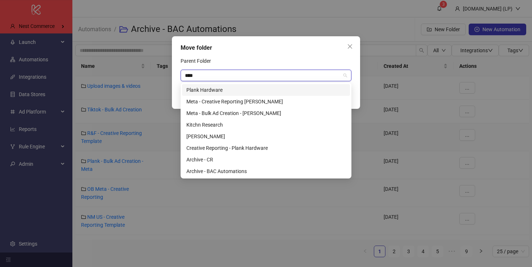
type input "*****"
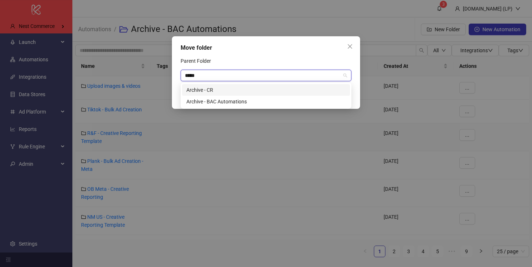
click at [245, 91] on div "Archive - CR" at bounding box center [265, 90] width 159 height 8
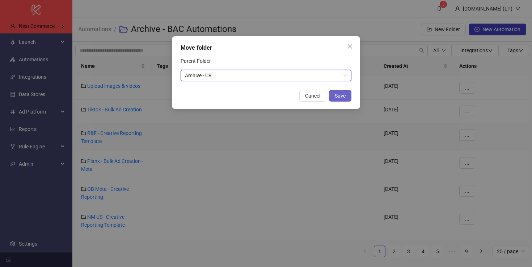
click at [343, 96] on span "Save" at bounding box center [340, 96] width 11 height 6
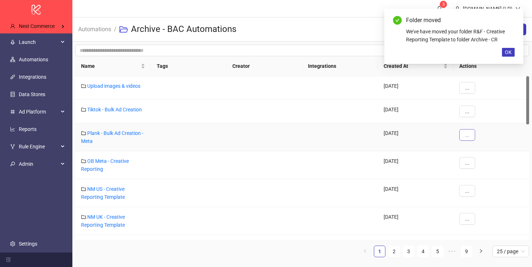
click at [472, 135] on button "..." at bounding box center [468, 135] width 16 height 12
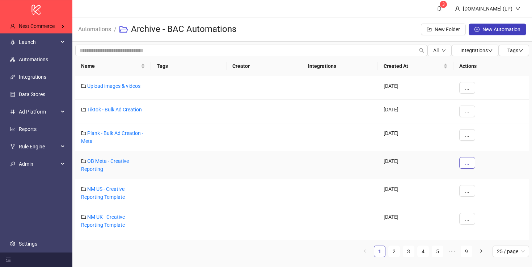
click at [464, 167] on button "..." at bounding box center [468, 163] width 16 height 12
click at [483, 186] on span "Move" at bounding box center [483, 189] width 21 height 8
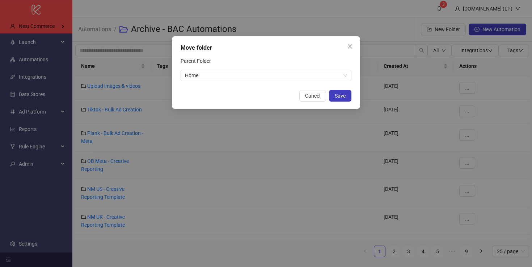
click at [232, 86] on div "Move folder Parent Folder Home Cancel Save" at bounding box center [266, 72] width 188 height 72
click at [232, 73] on span "Home" at bounding box center [266, 75] width 162 height 11
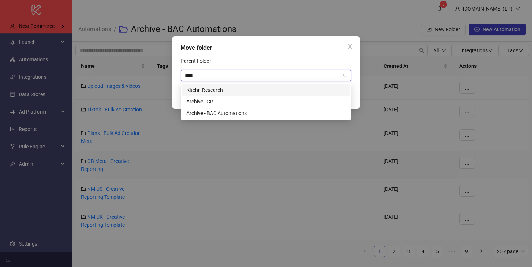
type input "*****"
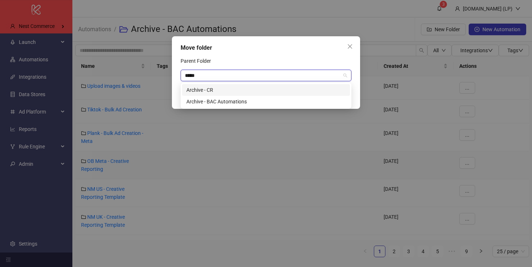
click at [213, 88] on div "Archive - CR" at bounding box center [265, 90] width 159 height 8
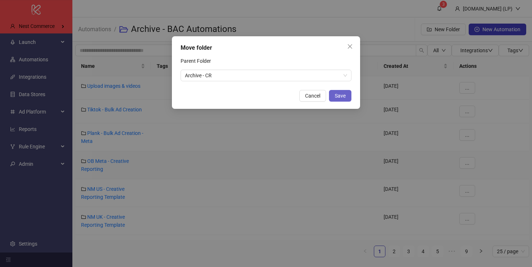
click at [341, 100] on button "Save" at bounding box center [340, 96] width 22 height 12
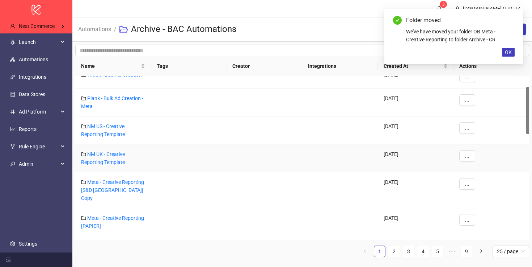
scroll to position [36, 0]
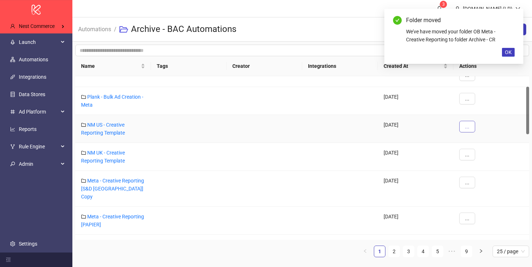
click at [464, 127] on button "..." at bounding box center [468, 127] width 16 height 12
click at [473, 150] on span "Move" at bounding box center [483, 152] width 21 height 8
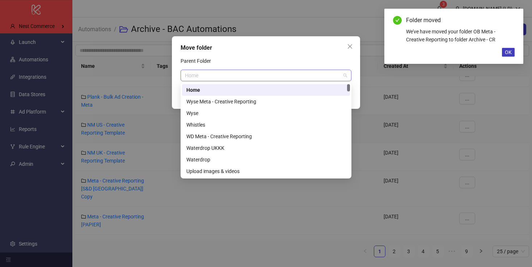
click at [267, 73] on span "Home" at bounding box center [266, 75] width 162 height 11
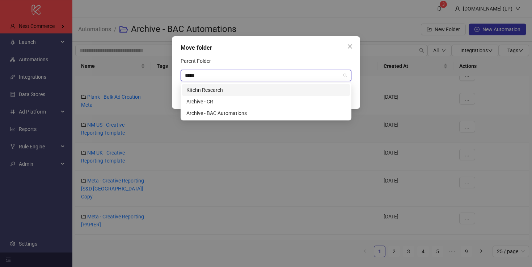
type input "******"
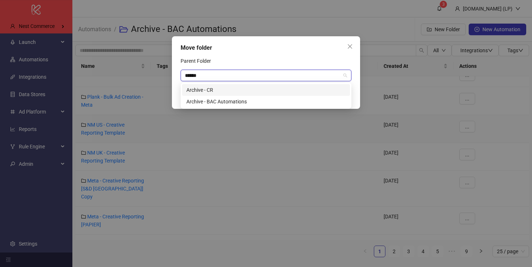
click at [246, 87] on div "Archive - CR" at bounding box center [265, 90] width 159 height 8
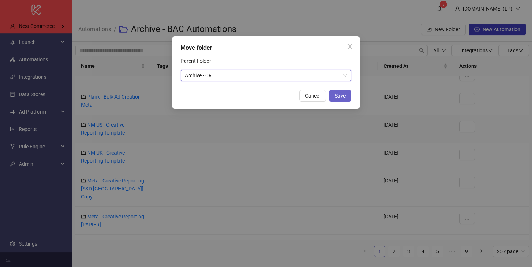
click at [334, 92] on button "Save" at bounding box center [340, 96] width 22 height 12
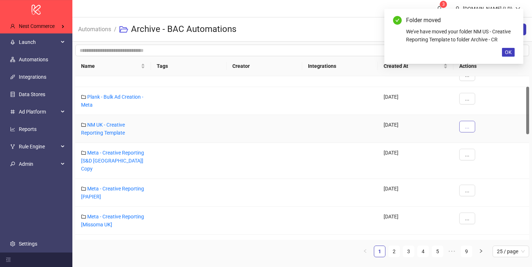
click at [470, 123] on button "..." at bounding box center [468, 127] width 16 height 12
click at [480, 157] on li "Move" at bounding box center [480, 153] width 38 height 12
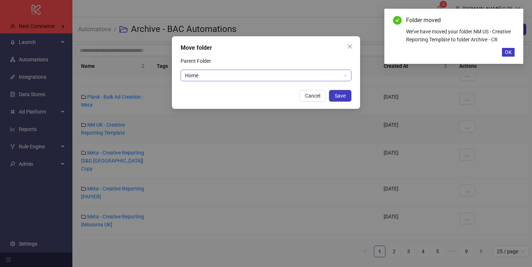
click at [275, 77] on span "Home" at bounding box center [266, 75] width 162 height 11
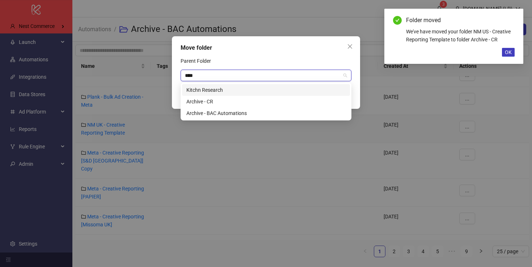
type input "*****"
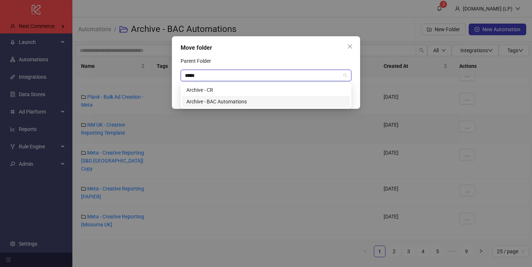
click at [249, 96] on div "Archive - BAC Automations" at bounding box center [266, 102] width 168 height 12
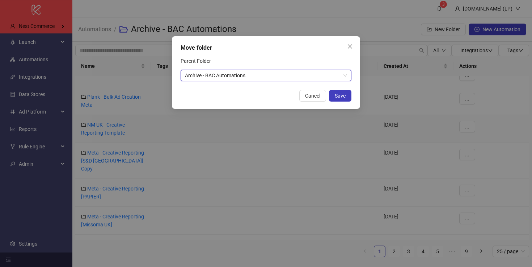
click at [274, 77] on span "Archive - BAC Automations" at bounding box center [266, 75] width 162 height 11
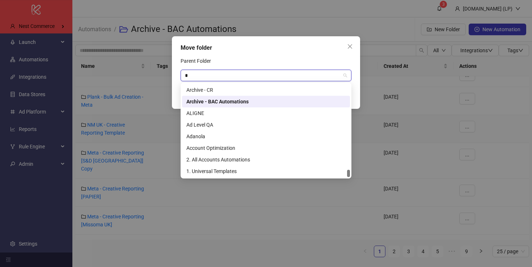
scroll to position [0, 0]
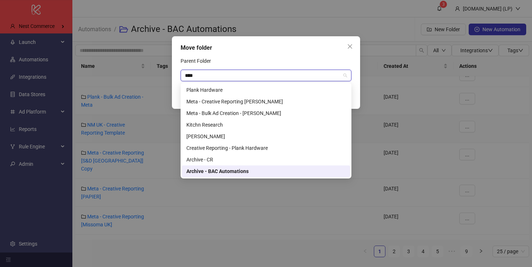
type input "*****"
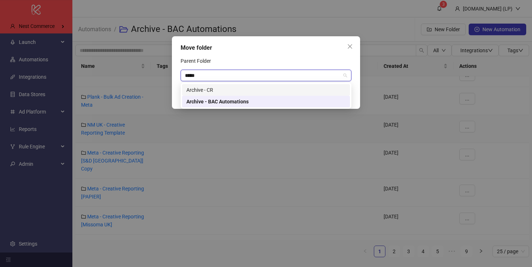
click at [259, 84] on div "Archive - CR" at bounding box center [266, 90] width 168 height 12
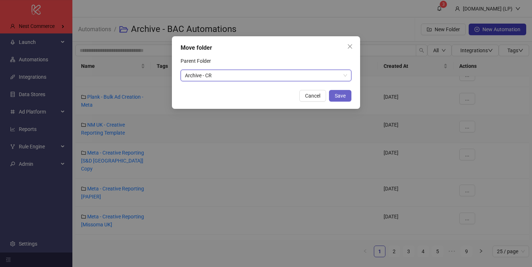
click at [349, 92] on button "Save" at bounding box center [340, 96] width 22 height 12
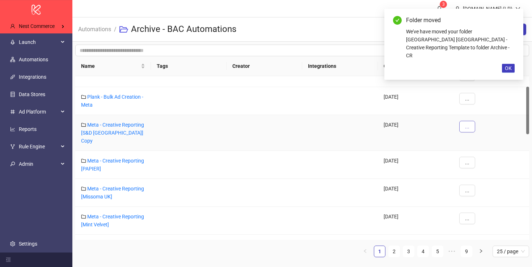
click at [471, 126] on button "..." at bounding box center [468, 127] width 16 height 12
click at [472, 154] on li "Move" at bounding box center [480, 153] width 38 height 12
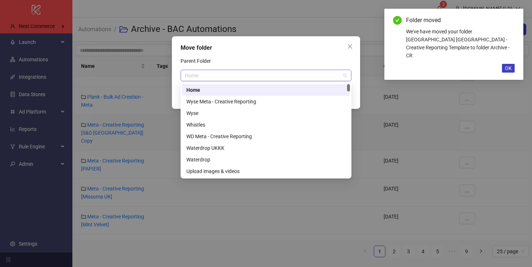
click at [215, 70] on span "Home" at bounding box center [266, 75] width 162 height 11
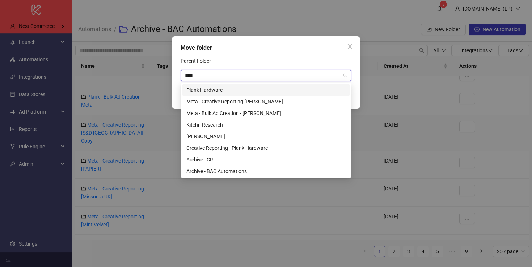
type input "*****"
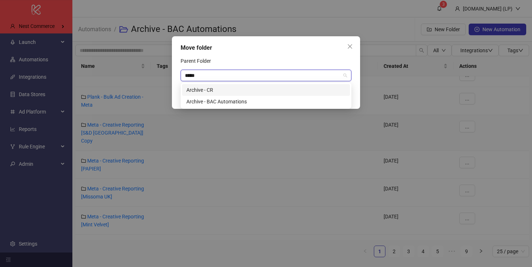
click at [201, 89] on div "Archive - CR" at bounding box center [265, 90] width 159 height 8
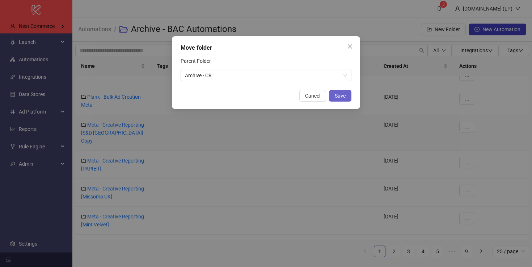
click at [341, 96] on span "Save" at bounding box center [340, 96] width 11 height 6
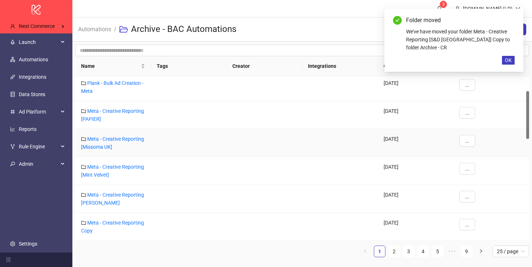
scroll to position [50, 0]
click at [464, 110] on button "..." at bounding box center [468, 112] width 16 height 12
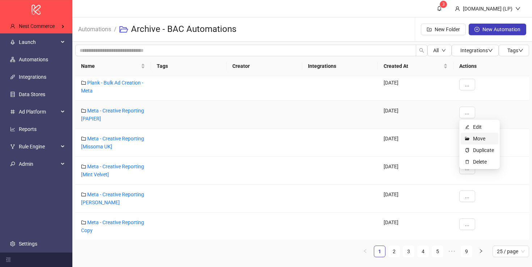
click at [471, 139] on li "Move" at bounding box center [480, 139] width 38 height 12
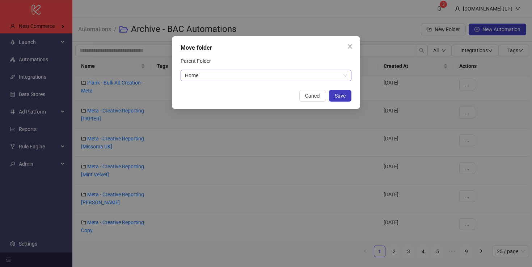
click at [298, 71] on span "Home" at bounding box center [266, 75] width 162 height 11
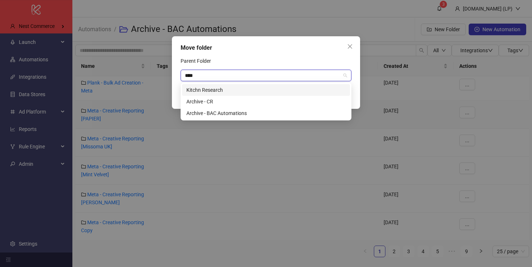
type input "*****"
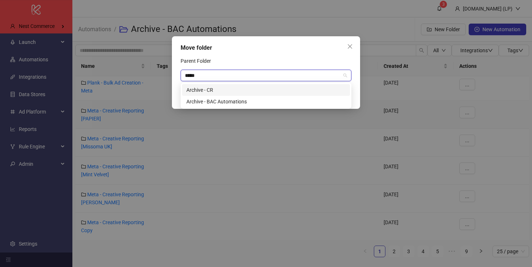
click at [278, 89] on div "Archive - CR" at bounding box center [265, 90] width 159 height 8
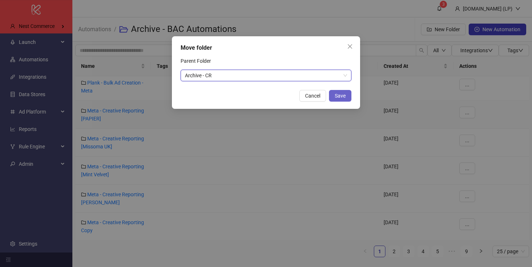
click at [338, 95] on span "Save" at bounding box center [340, 96] width 11 height 6
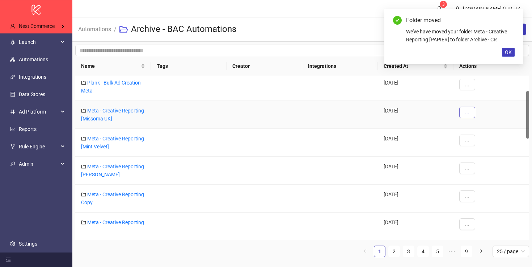
click at [466, 114] on span "..." at bounding box center [467, 112] width 4 height 6
click at [469, 138] on icon "folder-open" at bounding box center [467, 138] width 4 height 4
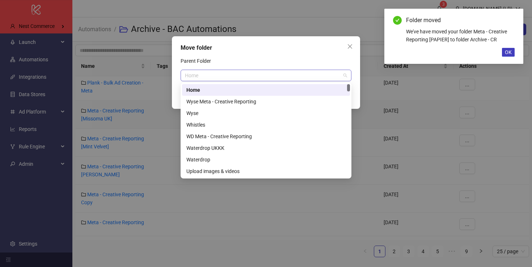
click at [274, 80] on span "Home" at bounding box center [266, 75] width 162 height 11
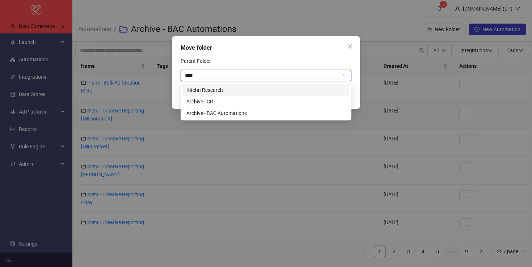
type input "*****"
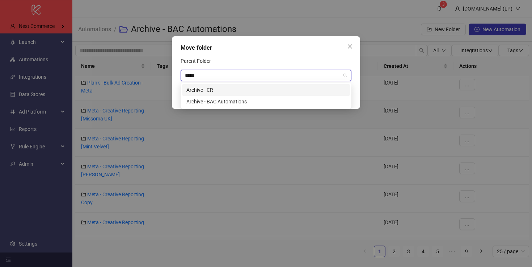
click at [260, 86] on div "Archive - CR" at bounding box center [265, 90] width 159 height 8
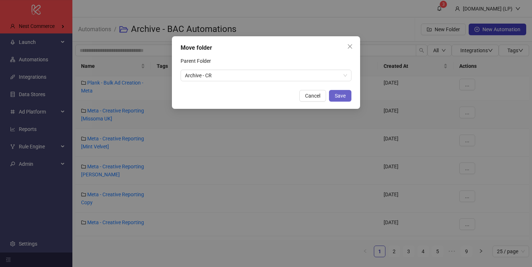
click at [341, 91] on button "Save" at bounding box center [340, 96] width 22 height 12
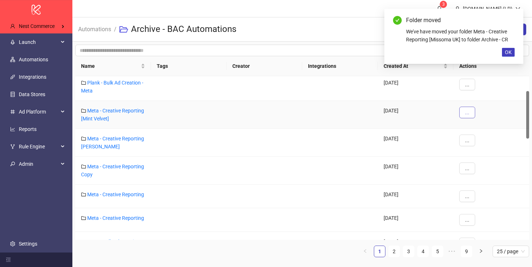
click at [474, 111] on button "..." at bounding box center [468, 112] width 16 height 12
click at [474, 142] on span "Move" at bounding box center [483, 138] width 21 height 8
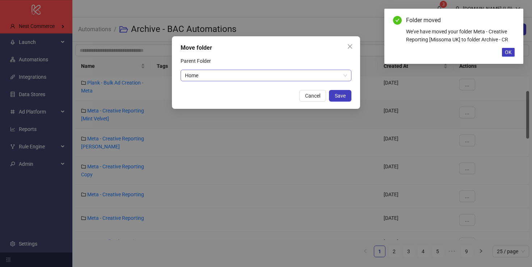
click at [202, 74] on span "Home" at bounding box center [266, 75] width 162 height 11
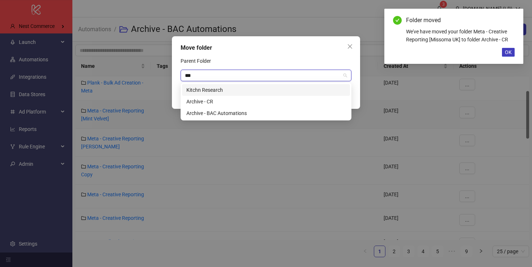
type input "****"
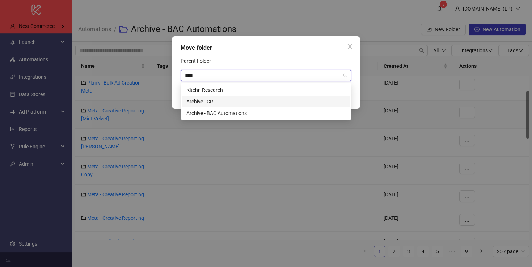
click at [211, 97] on div "Archive - CR" at bounding box center [266, 102] width 168 height 12
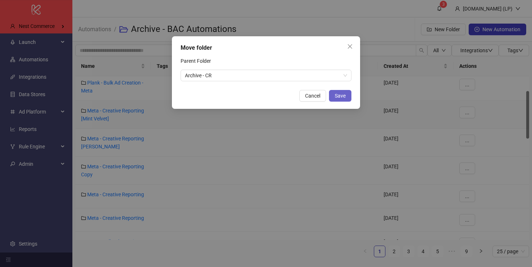
click at [335, 96] on span "Save" at bounding box center [340, 96] width 11 height 6
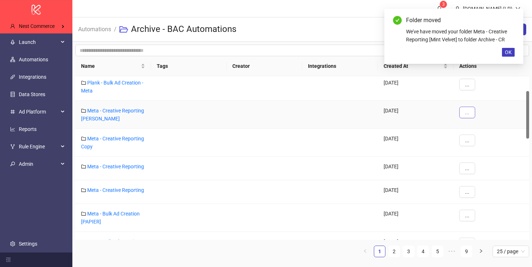
click at [468, 114] on span "..." at bounding box center [467, 112] width 4 height 6
click at [477, 140] on span "Move" at bounding box center [483, 138] width 21 height 8
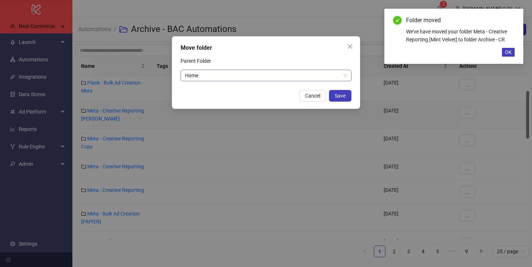
click at [277, 79] on span "Home" at bounding box center [266, 75] width 162 height 11
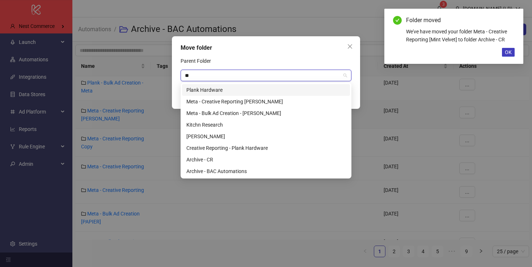
type input "***"
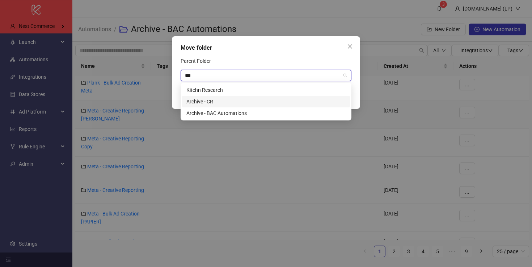
click at [260, 97] on div "Archive - CR" at bounding box center [265, 101] width 159 height 8
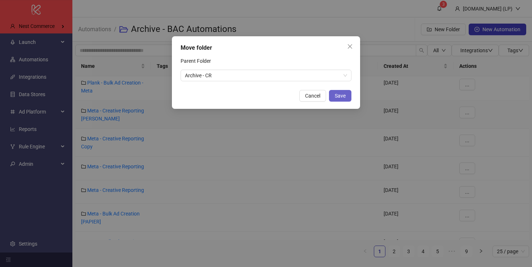
click at [347, 93] on button "Save" at bounding box center [340, 96] width 22 height 12
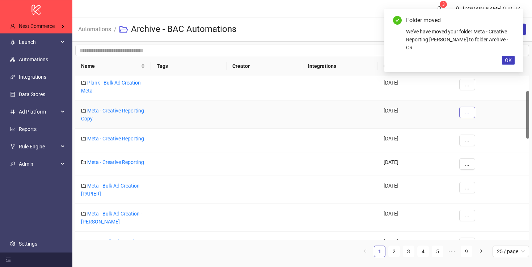
click at [470, 110] on button "..." at bounding box center [468, 112] width 16 height 12
click at [478, 141] on span "Move" at bounding box center [483, 138] width 21 height 8
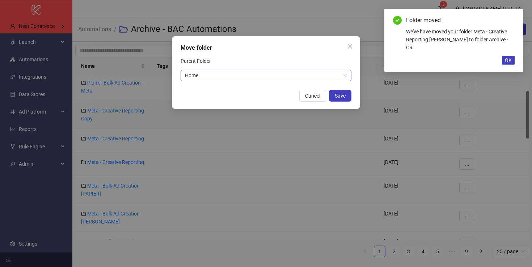
click at [291, 74] on span "Home" at bounding box center [266, 75] width 162 height 11
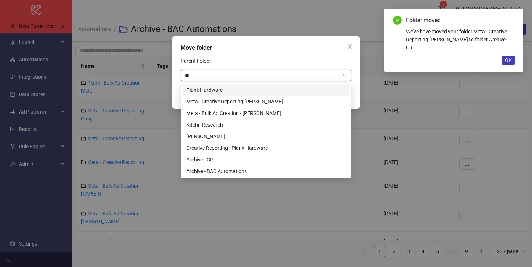
type input "***"
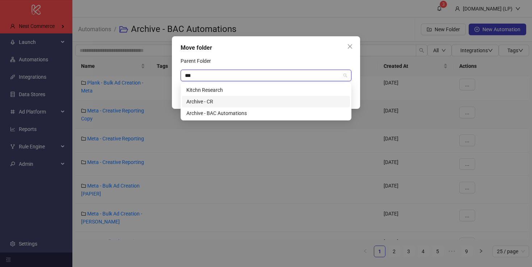
click at [268, 98] on div "Archive - CR" at bounding box center [265, 101] width 159 height 8
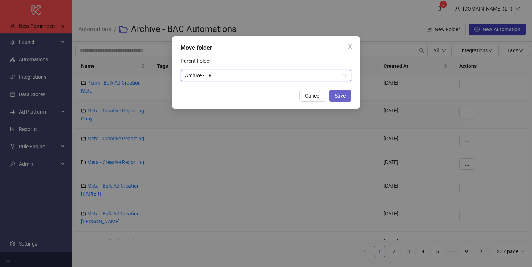
click at [335, 98] on button "Save" at bounding box center [340, 96] width 22 height 12
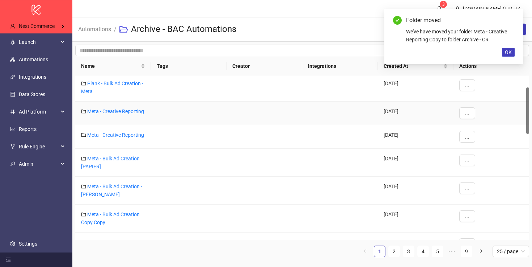
scroll to position [39, 0]
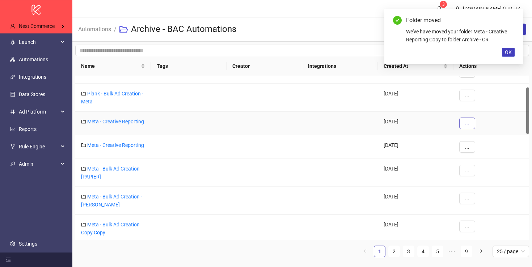
click at [461, 123] on button "..." at bounding box center [468, 123] width 16 height 12
click at [470, 147] on li "Move" at bounding box center [480, 149] width 38 height 12
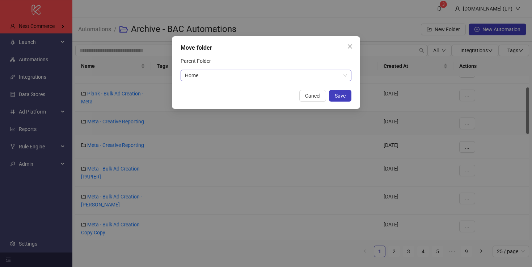
click at [231, 71] on span "Home" at bounding box center [266, 75] width 162 height 11
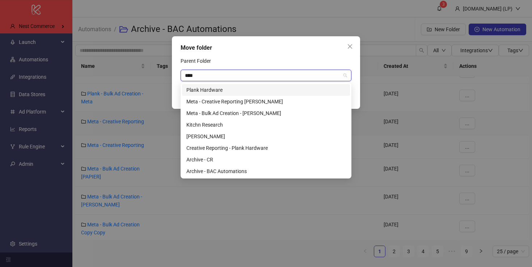
type input "*****"
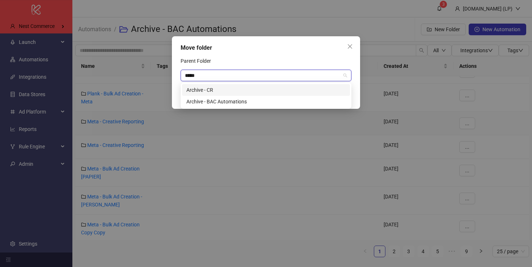
click at [213, 87] on div "Archive - CR" at bounding box center [265, 90] width 159 height 8
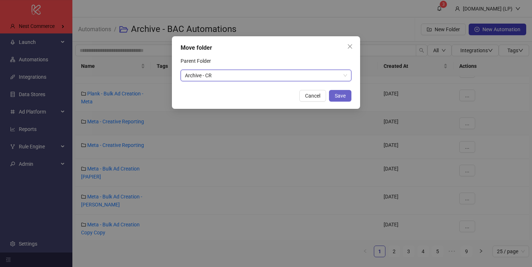
click at [339, 98] on span "Save" at bounding box center [340, 96] width 11 height 6
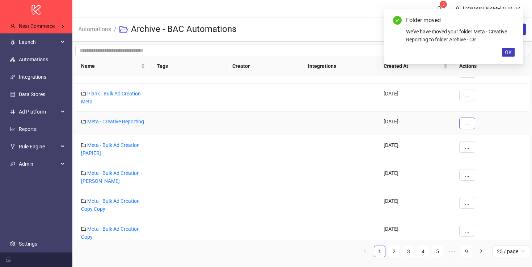
click at [465, 123] on button "..." at bounding box center [468, 123] width 16 height 12
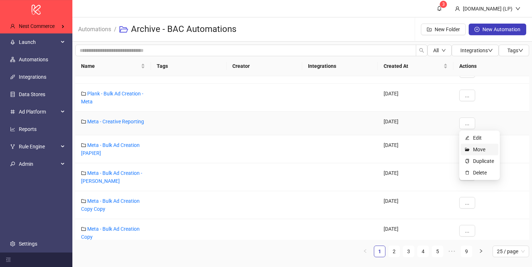
click at [477, 150] on span "Move" at bounding box center [483, 149] width 21 height 8
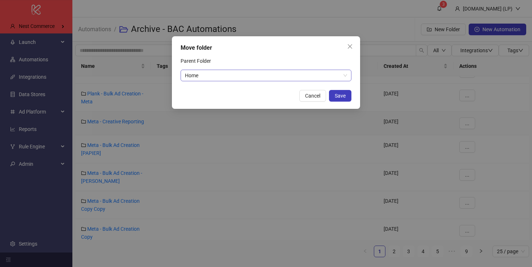
click at [277, 80] on span "Home" at bounding box center [266, 75] width 162 height 11
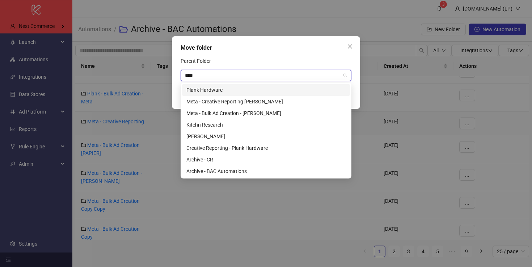
type input "*****"
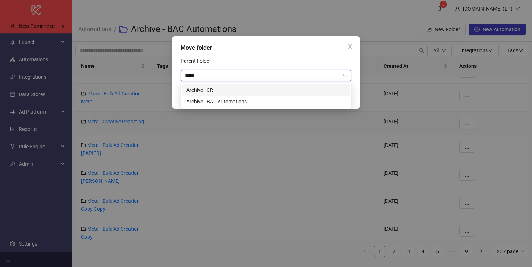
click at [244, 88] on div "Archive - CR" at bounding box center [265, 90] width 159 height 8
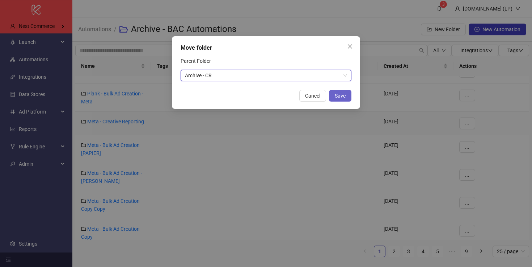
click at [345, 95] on span "Save" at bounding box center [340, 96] width 11 height 6
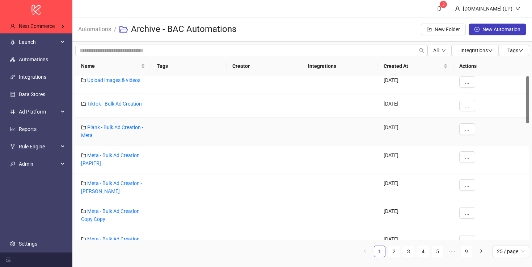
scroll to position [0, 0]
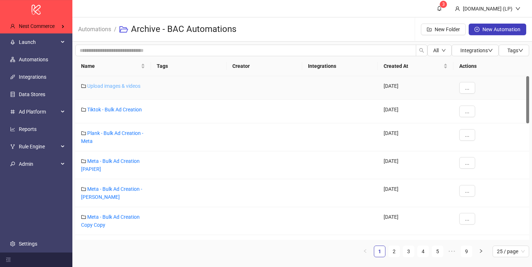
click at [134, 88] on link "Upload images & videos" at bounding box center [113, 86] width 53 height 6
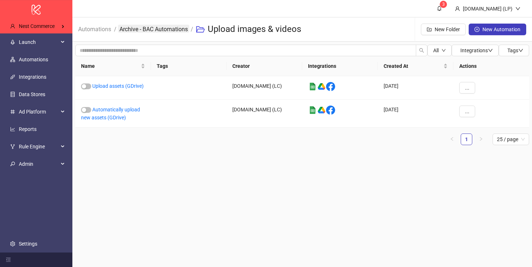
click at [160, 28] on link "Archive - BAC Automations" at bounding box center [153, 29] width 71 height 8
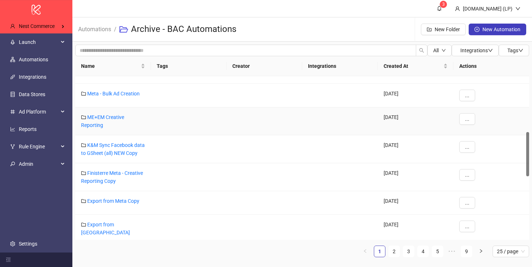
scroll to position [207, 0]
click at [471, 114] on button "..." at bounding box center [468, 119] width 16 height 12
click at [470, 143] on span "folder-open" at bounding box center [467, 144] width 5 height 4
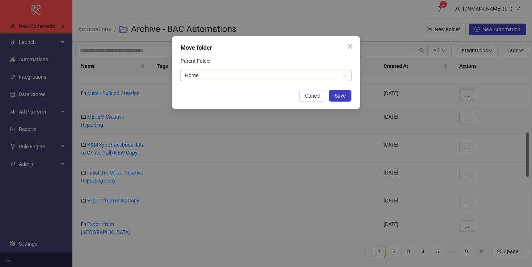
click at [242, 77] on span "Home" at bounding box center [266, 75] width 162 height 11
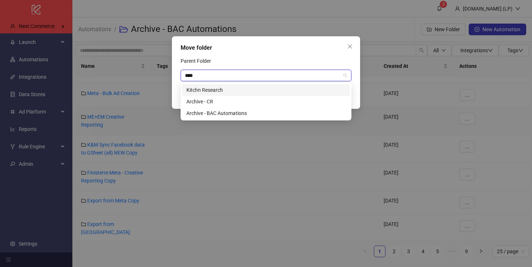
type input "*****"
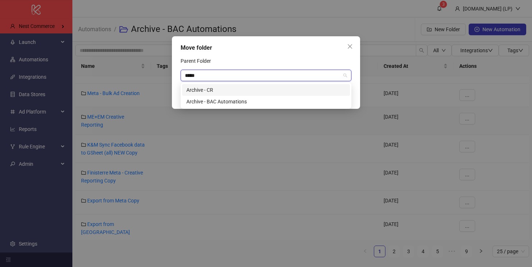
click at [235, 87] on div "Archive - CR" at bounding box center [265, 90] width 159 height 8
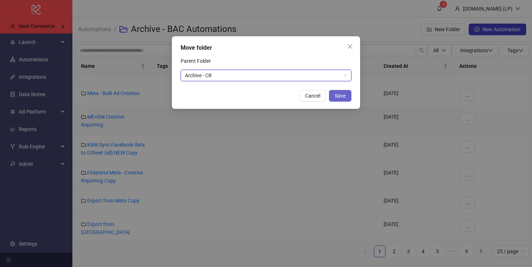
click at [347, 93] on button "Save" at bounding box center [340, 96] width 22 height 12
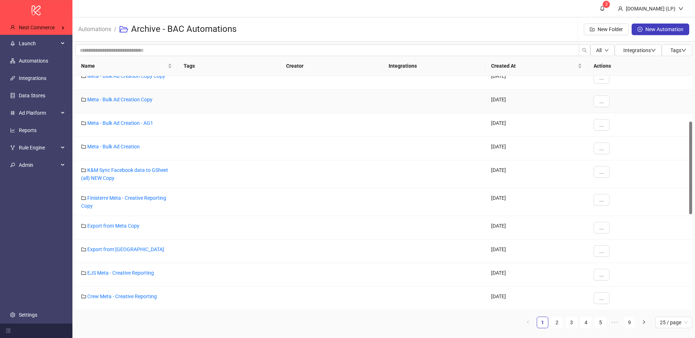
scroll to position [133, 0]
click at [532, 170] on div "..." at bounding box center [640, 173] width 104 height 28
click at [532, 171] on span "..." at bounding box center [601, 171] width 4 height 6
click at [532, 197] on span "folder-open" at bounding box center [601, 196] width 5 height 4
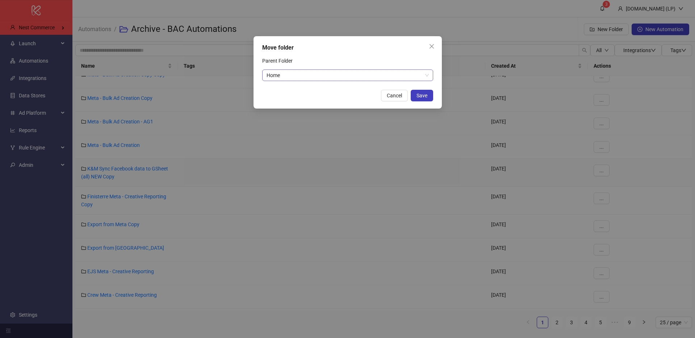
click at [380, 74] on span "Home" at bounding box center [348, 75] width 162 height 11
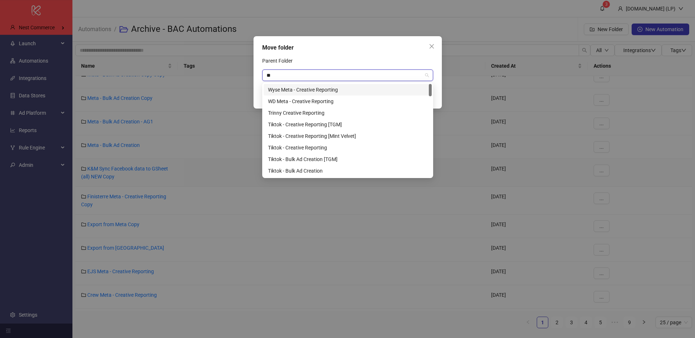
type input "*"
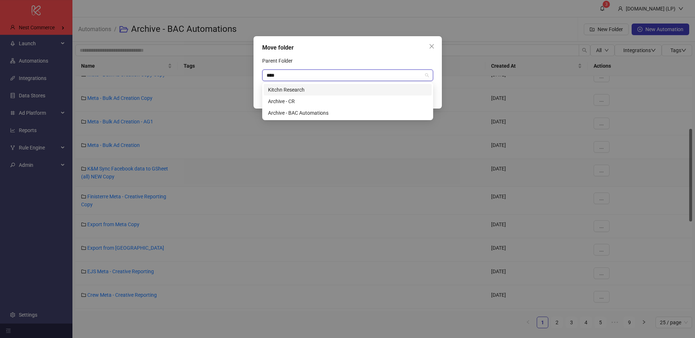
type input "*****"
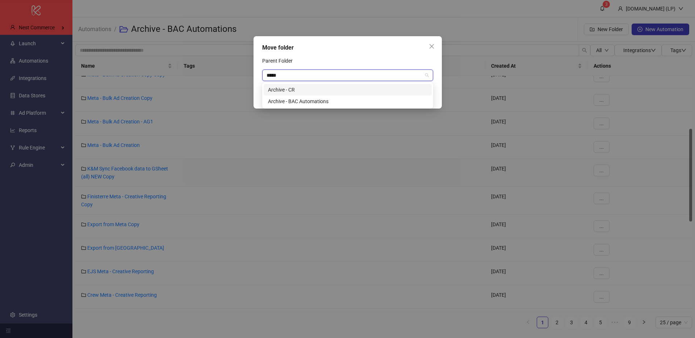
click at [302, 89] on div "Archive - CR" at bounding box center [347, 90] width 159 height 8
click at [422, 95] on span "Save" at bounding box center [421, 96] width 11 height 6
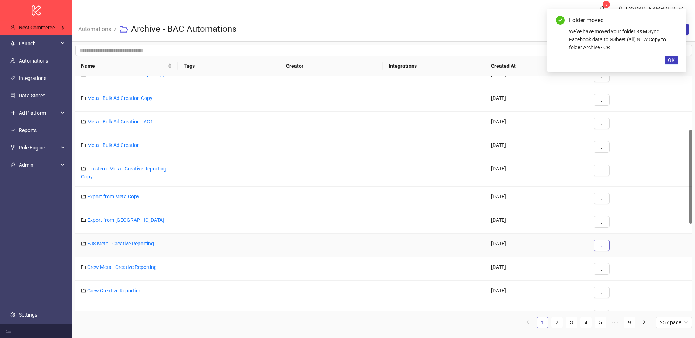
click at [532, 251] on button "..." at bounding box center [601, 246] width 16 height 12
click at [532, 266] on li "Move" at bounding box center [614, 272] width 38 height 12
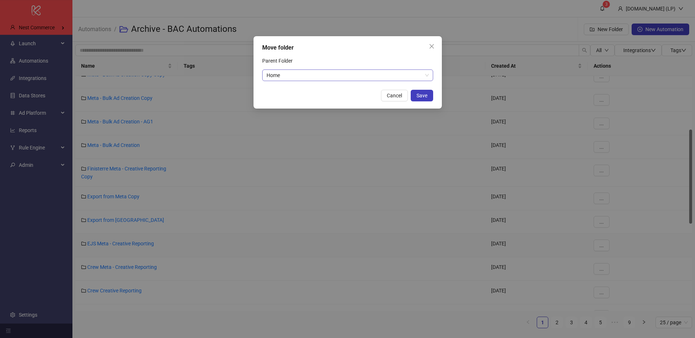
click at [281, 79] on span "Home" at bounding box center [348, 75] width 162 height 11
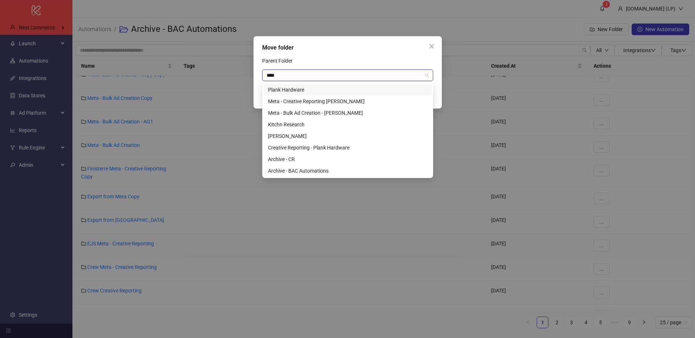
type input "*****"
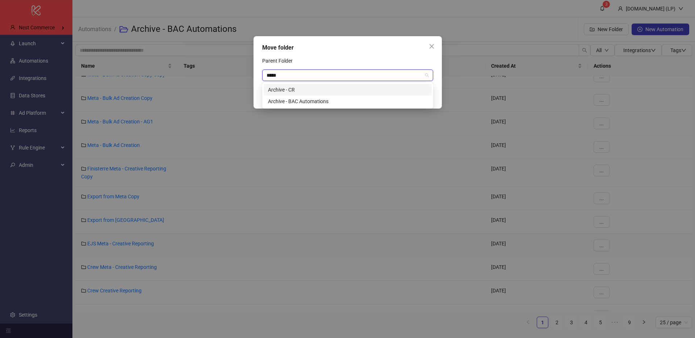
click at [269, 89] on div "Archive - CR" at bounding box center [347, 90] width 159 height 8
click at [419, 95] on span "Save" at bounding box center [421, 96] width 11 height 6
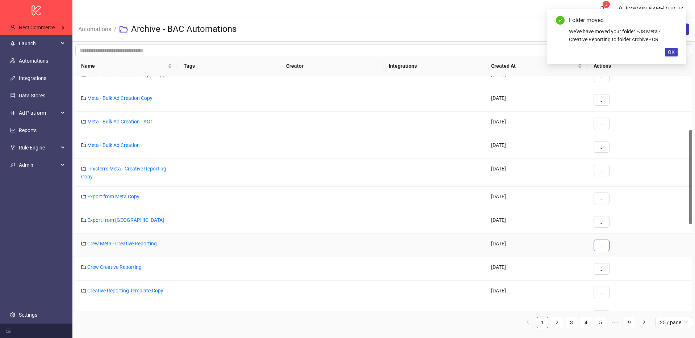
click at [532, 247] on span "..." at bounding box center [601, 246] width 4 height 6
click at [532, 266] on span "Move" at bounding box center [617, 272] width 21 height 8
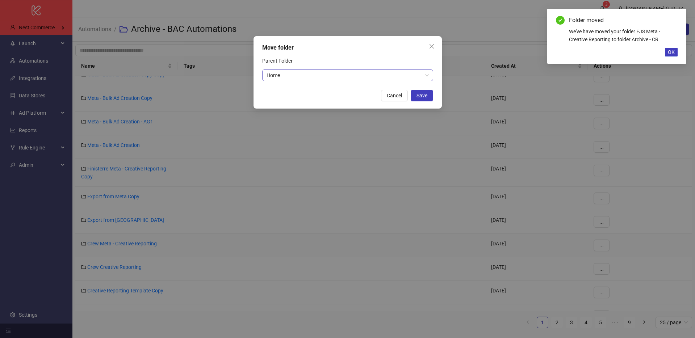
click at [291, 72] on span "Home" at bounding box center [348, 75] width 162 height 11
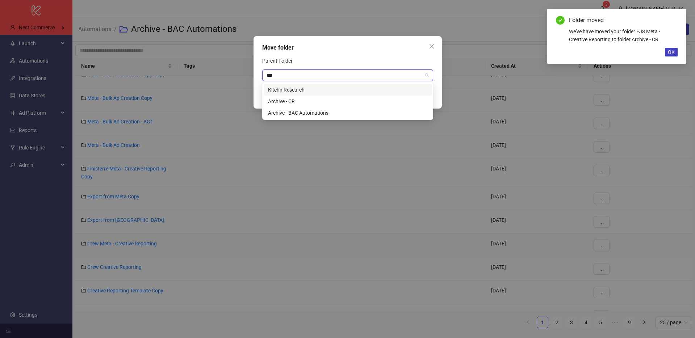
type input "****"
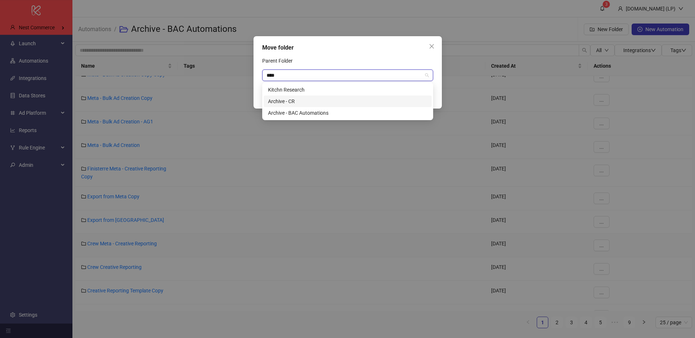
click at [285, 97] on div "Archive - CR" at bounding box center [347, 101] width 159 height 8
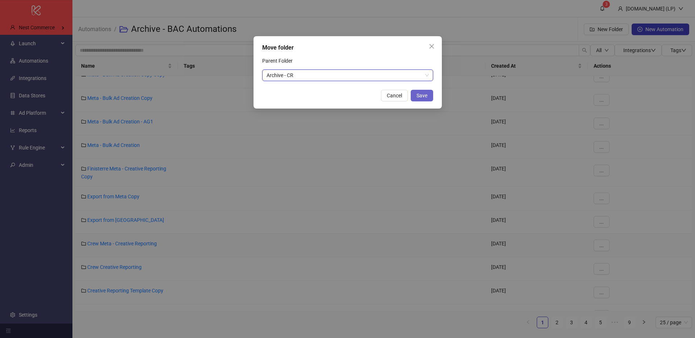
click at [430, 96] on button "Save" at bounding box center [422, 96] width 22 height 12
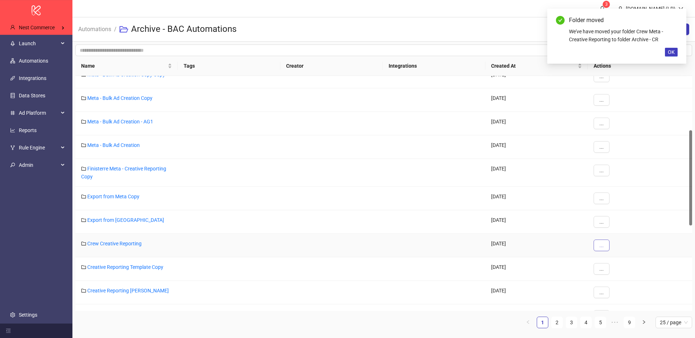
click at [532, 242] on button "..." at bounding box center [601, 246] width 16 height 12
click at [532, 266] on icon "folder-open" at bounding box center [601, 271] width 4 height 4
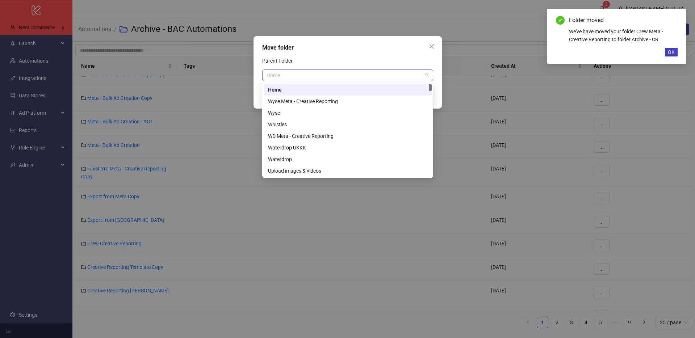
click at [283, 74] on span "Home" at bounding box center [348, 75] width 162 height 11
type input "*****"
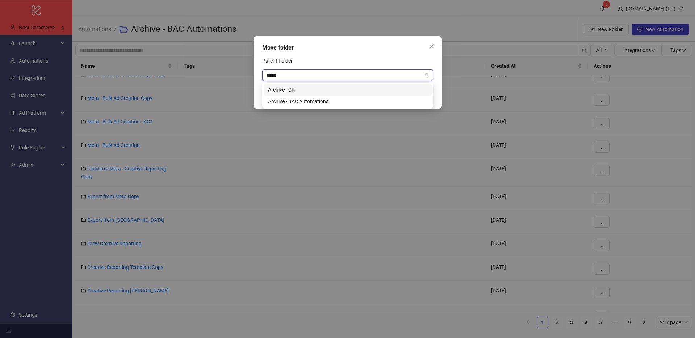
click at [278, 87] on div "Archive - CR" at bounding box center [347, 90] width 159 height 8
click at [412, 99] on button "Save" at bounding box center [422, 96] width 22 height 12
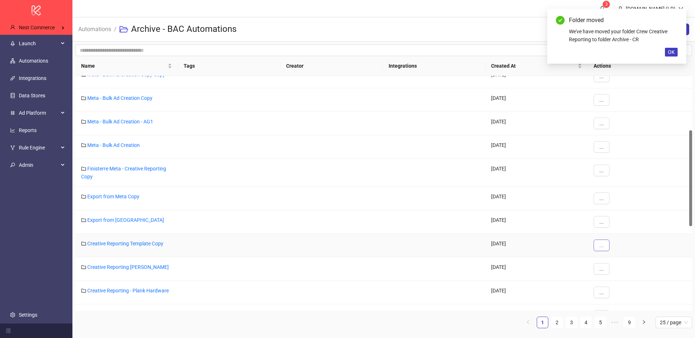
click at [532, 249] on button "..." at bounding box center [601, 246] width 16 height 12
click at [532, 266] on span "Move" at bounding box center [617, 272] width 21 height 8
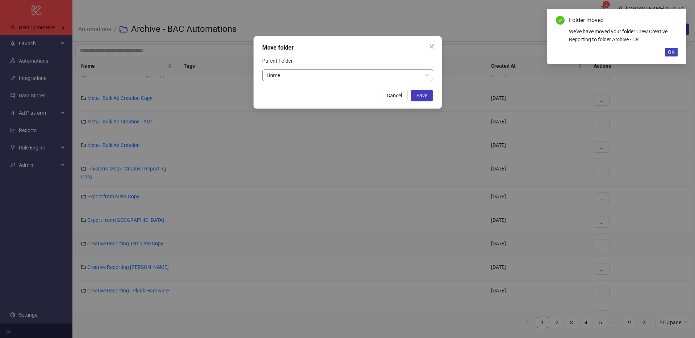
click at [291, 71] on span "Home" at bounding box center [348, 75] width 162 height 11
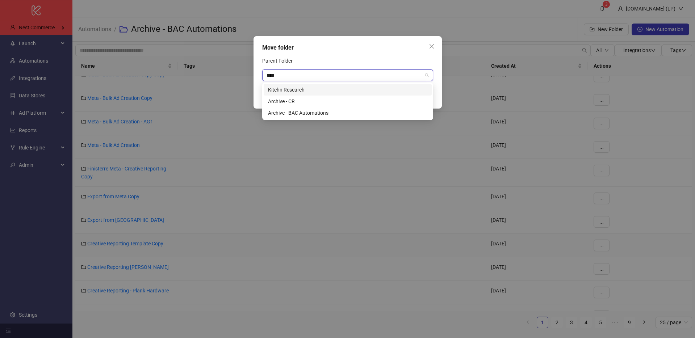
type input "*****"
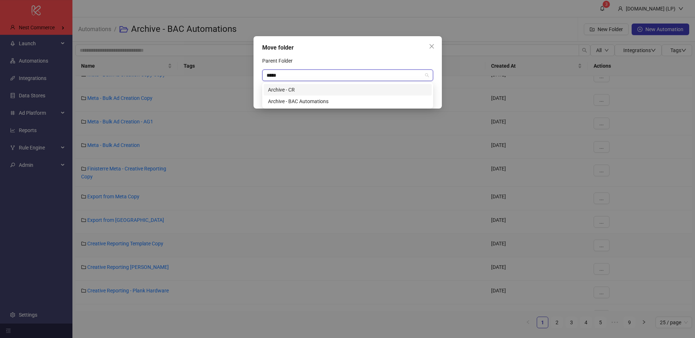
click at [280, 88] on div "Archive - CR" at bounding box center [347, 90] width 159 height 8
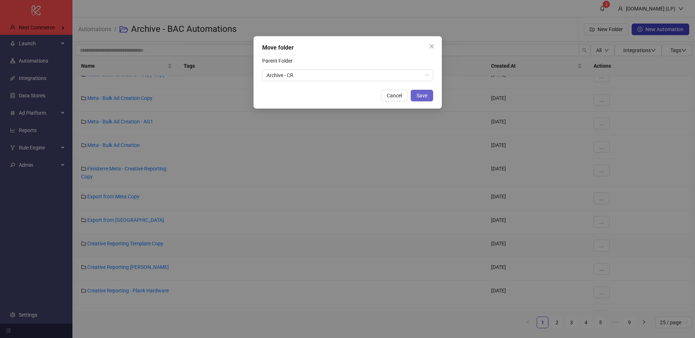
click at [423, 94] on span "Save" at bounding box center [421, 96] width 11 height 6
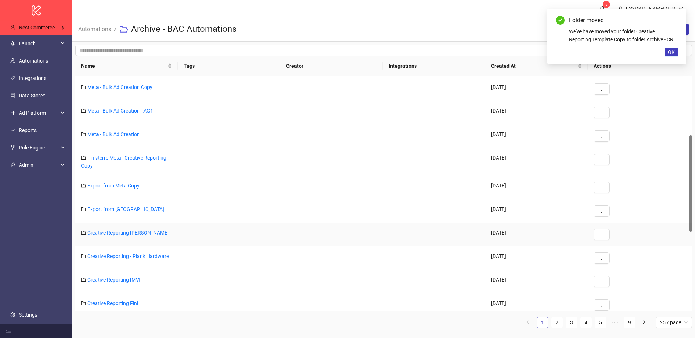
scroll to position [144, 0]
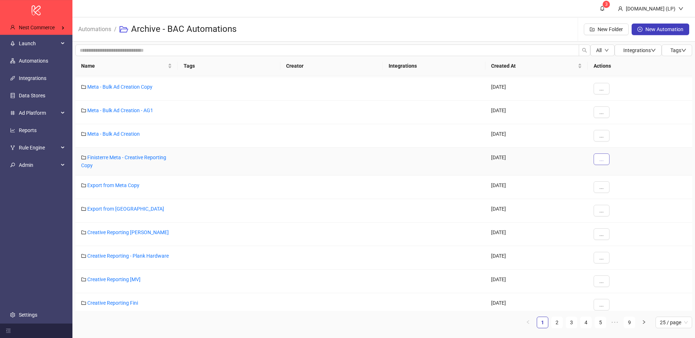
click at [532, 163] on button "..." at bounding box center [601, 160] width 16 height 12
click at [532, 185] on span "Move" at bounding box center [617, 185] width 21 height 8
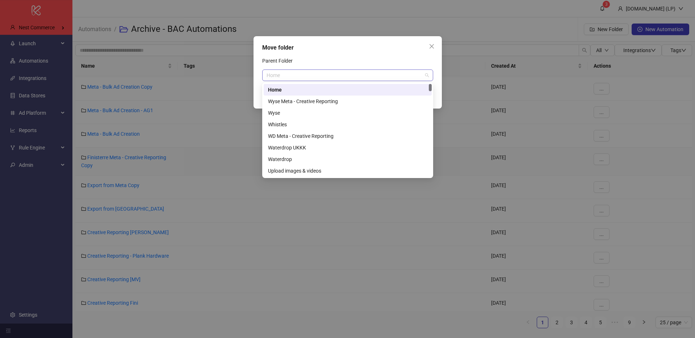
click at [343, 77] on span "Home" at bounding box center [348, 75] width 162 height 11
type input "***"
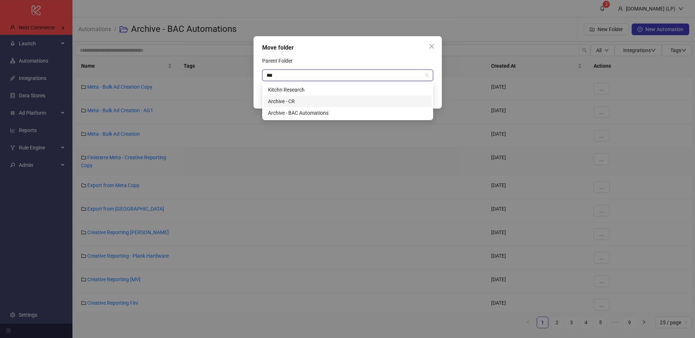
click at [325, 104] on div "Archive - CR" at bounding box center [347, 101] width 159 height 8
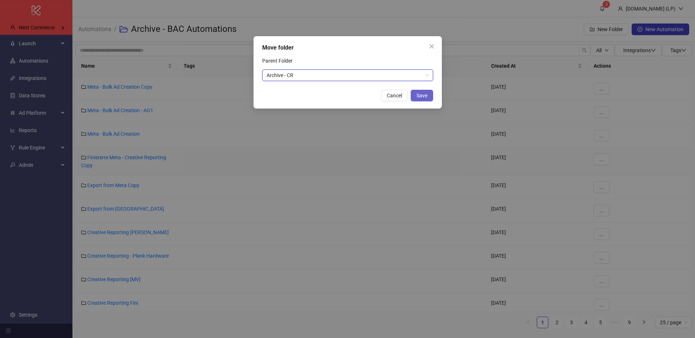
click at [427, 96] on button "Save" at bounding box center [422, 96] width 22 height 12
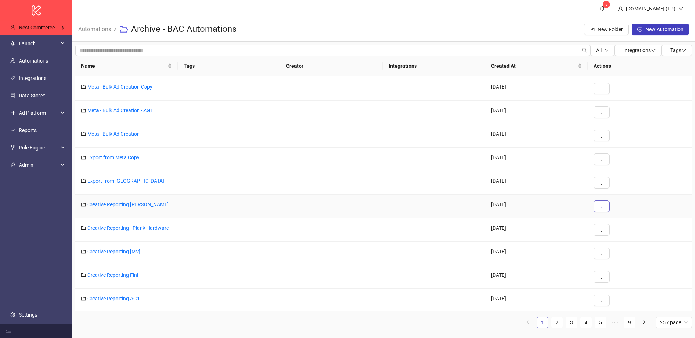
click at [532, 206] on button "..." at bounding box center [601, 207] width 16 height 12
click at [532, 229] on li "Move" at bounding box center [614, 233] width 38 height 12
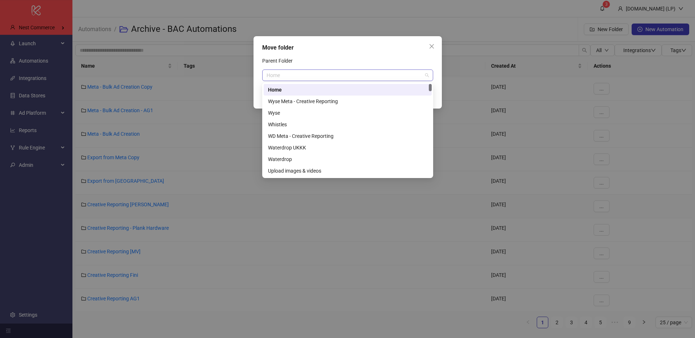
click at [328, 71] on span "Home" at bounding box center [348, 75] width 162 height 11
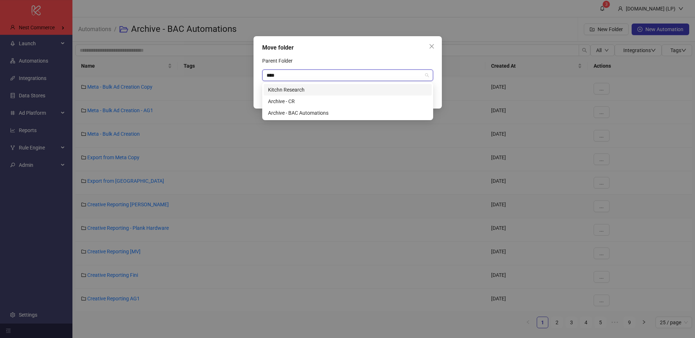
type input "*****"
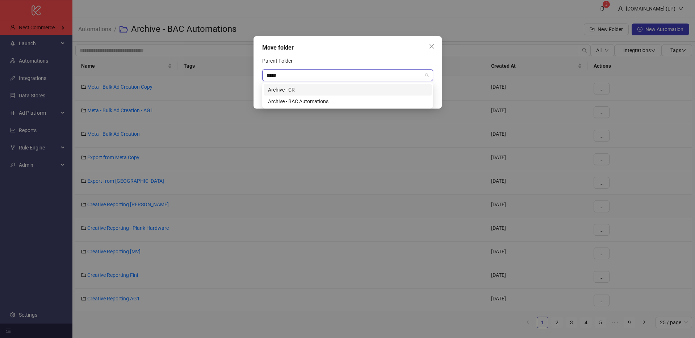
click at [312, 90] on div "Archive - CR" at bounding box center [347, 90] width 159 height 8
click at [427, 100] on button "Save" at bounding box center [422, 96] width 22 height 12
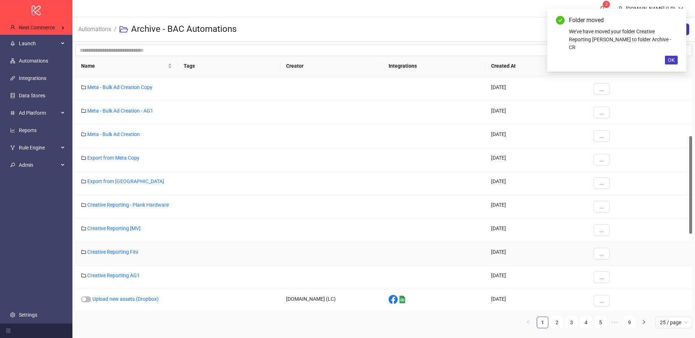
scroll to position [143, 0]
click at [532, 208] on button "..." at bounding box center [601, 208] width 16 height 12
click at [532, 234] on icon "folder-open" at bounding box center [601, 233] width 4 height 3
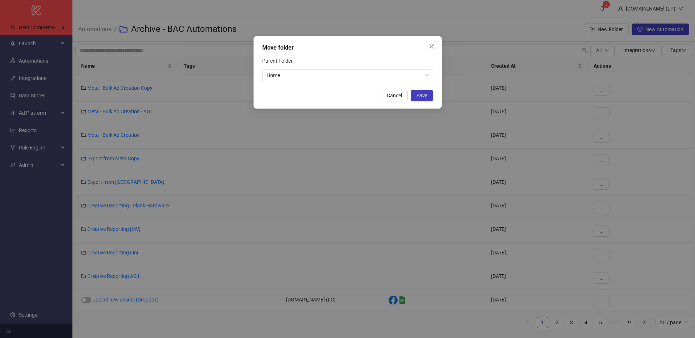
click at [288, 85] on div "Move folder Parent Folder Home Cancel Save" at bounding box center [347, 72] width 188 height 72
click at [293, 74] on span "Home" at bounding box center [348, 75] width 162 height 11
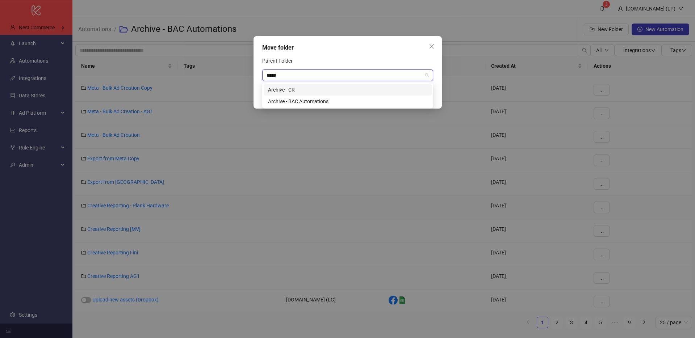
type input "******"
click at [286, 86] on div "Archive - CR" at bounding box center [347, 90] width 159 height 8
click at [417, 93] on span "Save" at bounding box center [421, 96] width 11 height 6
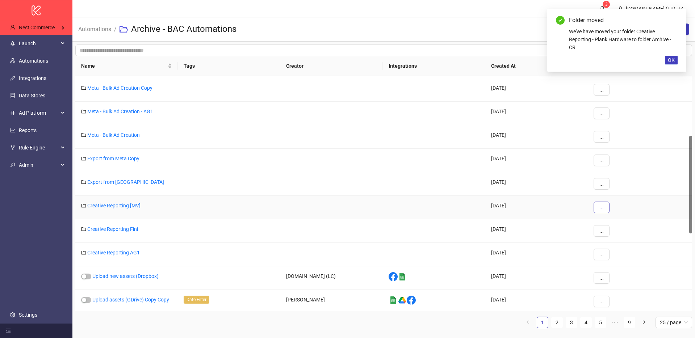
click at [532, 208] on button "..." at bounding box center [601, 208] width 16 height 12
click at [532, 234] on span "Move" at bounding box center [617, 234] width 21 height 8
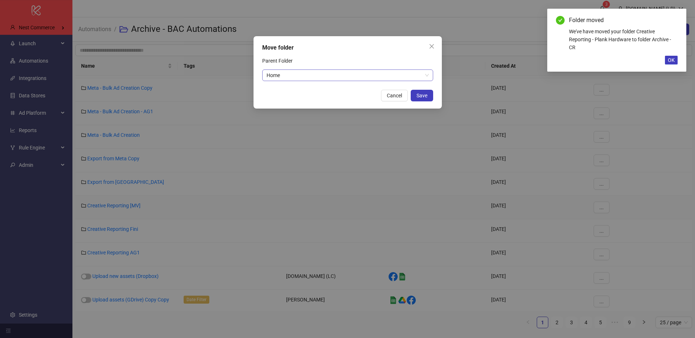
click at [306, 76] on span "Home" at bounding box center [348, 75] width 162 height 11
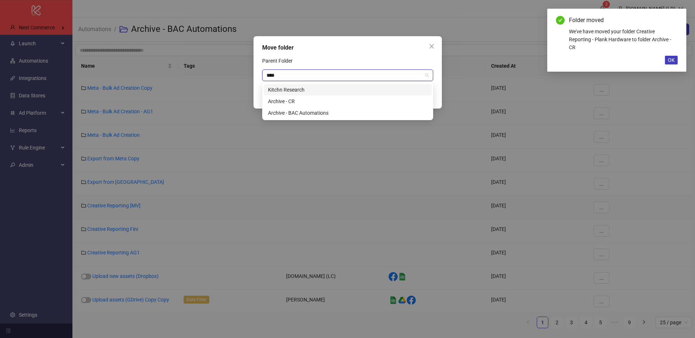
type input "*****"
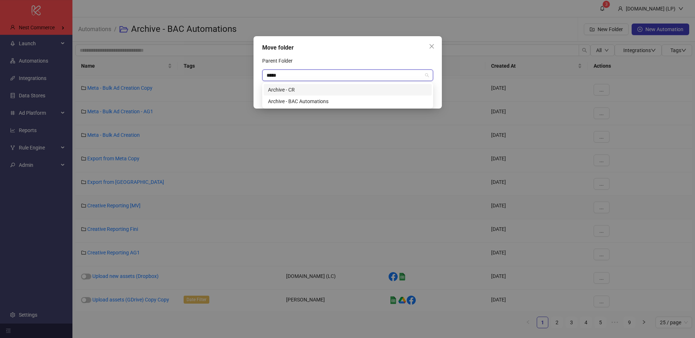
click at [297, 88] on div "Archive - CR" at bounding box center [347, 90] width 159 height 8
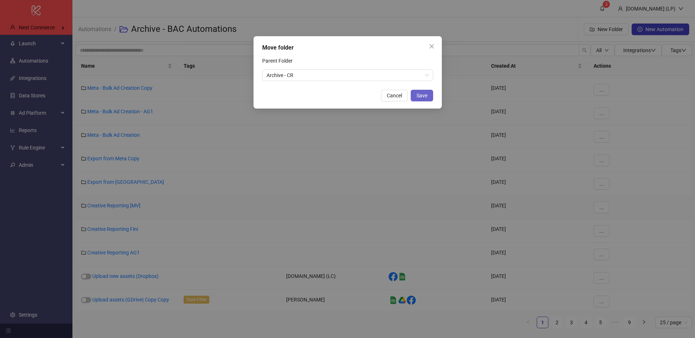
click at [416, 97] on span "Save" at bounding box center [421, 96] width 11 height 6
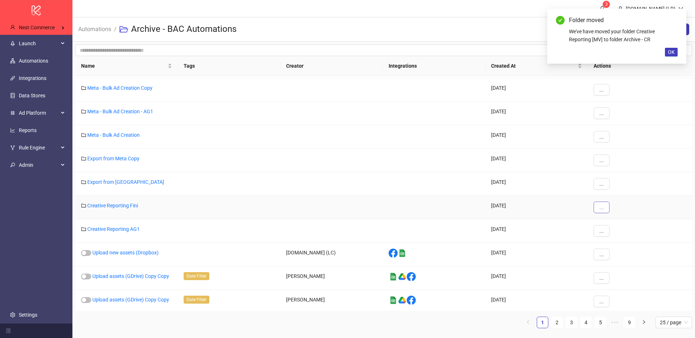
click at [532, 206] on button "..." at bounding box center [601, 208] width 16 height 12
click at [532, 228] on li "Move" at bounding box center [614, 234] width 38 height 12
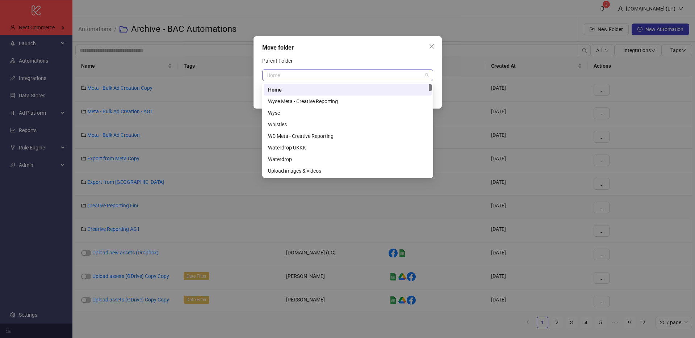
click at [341, 78] on span "Home" at bounding box center [348, 75] width 162 height 11
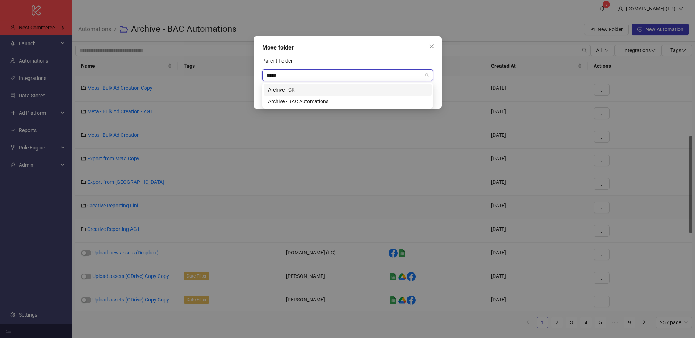
type input "******"
click at [340, 88] on div "Archive - CR" at bounding box center [347, 90] width 159 height 8
click at [424, 98] on span "Save" at bounding box center [421, 96] width 11 height 6
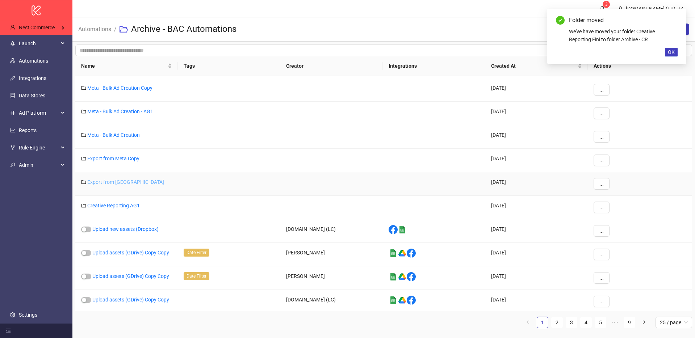
click at [118, 180] on link "Export from Meta" at bounding box center [125, 182] width 77 height 6
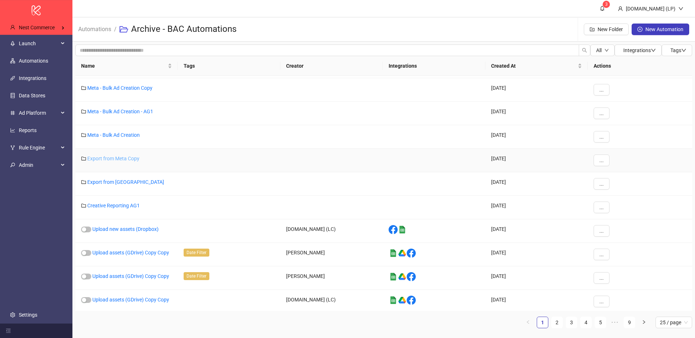
click at [127, 159] on link "Export from Meta Copy" at bounding box center [113, 159] width 52 height 6
click at [532, 210] on button "..." at bounding box center [601, 208] width 16 height 12
click at [532, 233] on span "Move" at bounding box center [617, 234] width 21 height 8
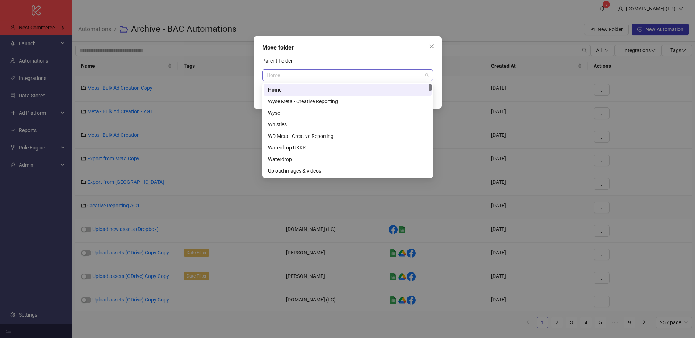
click at [350, 73] on span "Home" at bounding box center [348, 75] width 162 height 11
type input "*****"
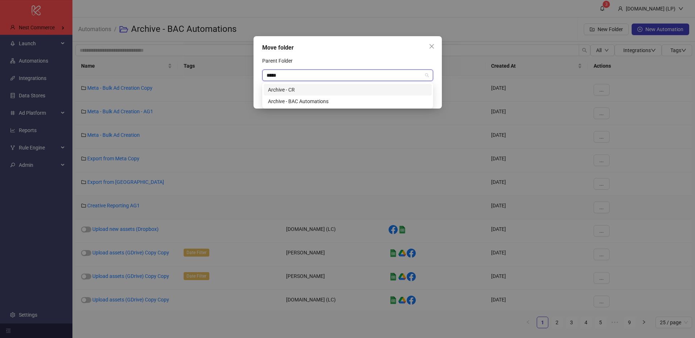
click at [327, 86] on div "Archive - CR" at bounding box center [347, 90] width 159 height 8
click at [421, 95] on span "Save" at bounding box center [421, 96] width 11 height 6
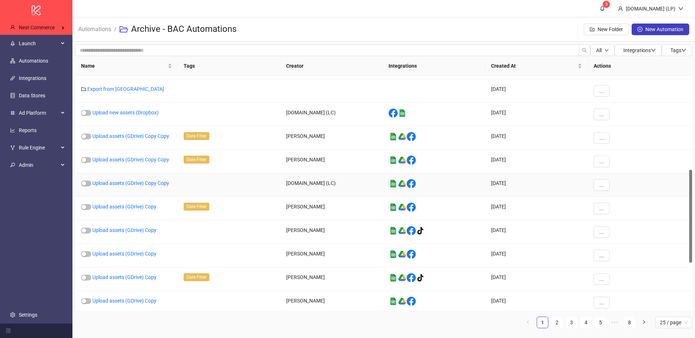
scroll to position [358, 0]
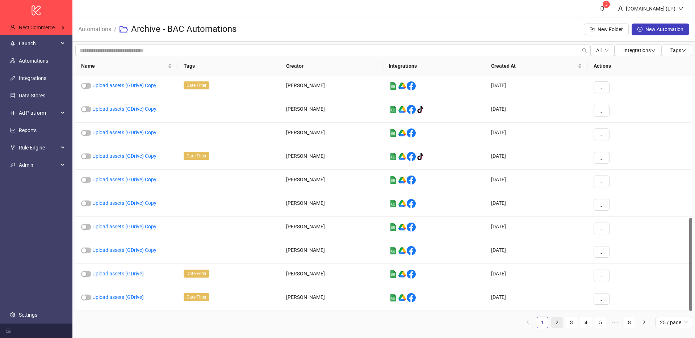
click at [532, 266] on li "2" at bounding box center [557, 323] width 12 height 12
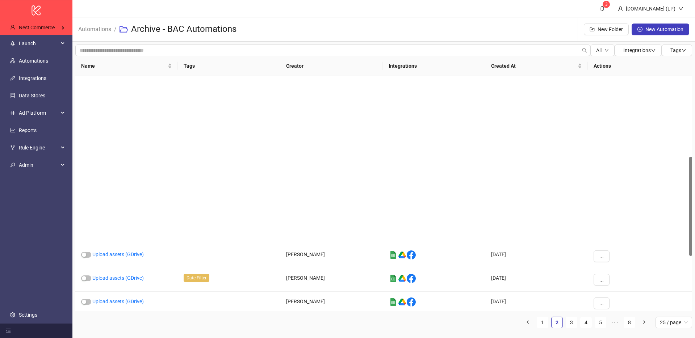
scroll to position [0, 0]
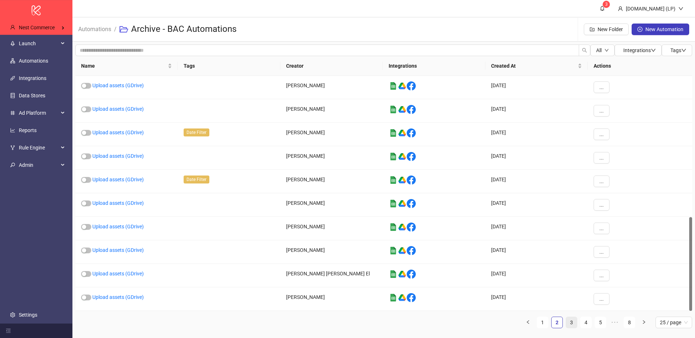
click at [532, 266] on link "3" at bounding box center [571, 322] width 11 height 11
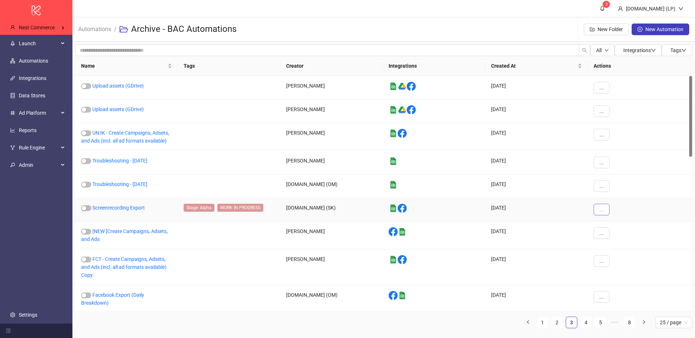
click at [532, 209] on button "..." at bounding box center [601, 210] width 16 height 12
click at [532, 256] on span "Move" at bounding box center [617, 259] width 21 height 8
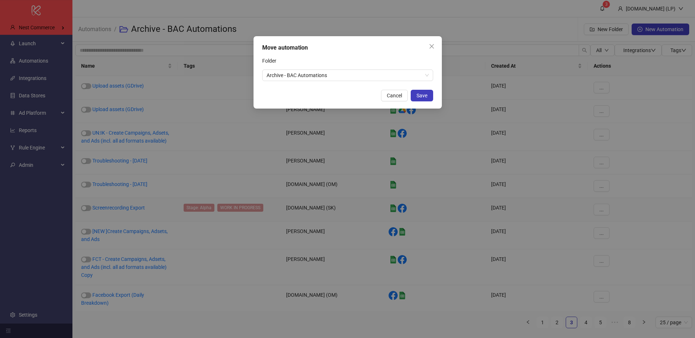
drag, startPoint x: 350, startPoint y: 87, endPoint x: 352, endPoint y: 69, distance: 17.9
click at [350, 86] on div "Move automation Folder Archive - BAC Automations Cancel Save" at bounding box center [347, 72] width 188 height 72
click at [352, 69] on div "Folder" at bounding box center [347, 62] width 171 height 14
click at [346, 72] on span "Archive - BAC Automations" at bounding box center [348, 75] width 162 height 11
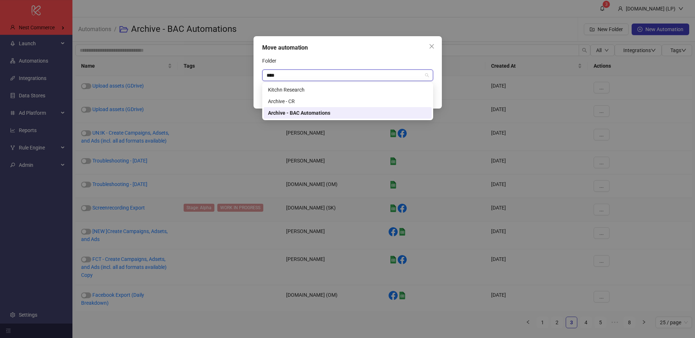
type input "*****"
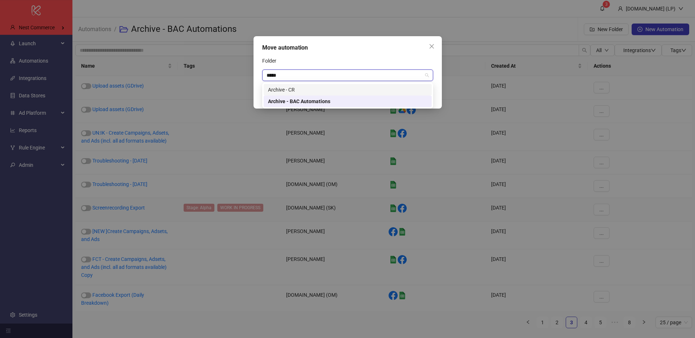
click at [332, 90] on div "Archive - CR" at bounding box center [347, 90] width 159 height 8
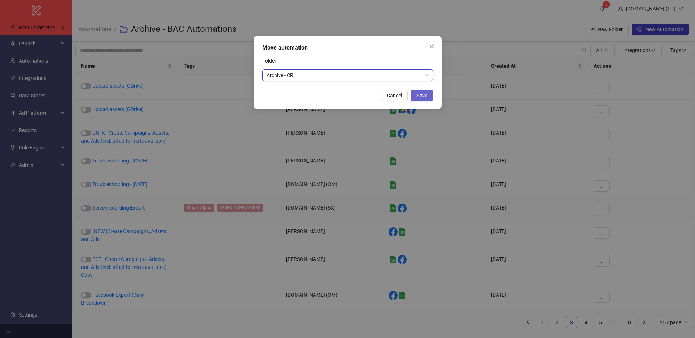
click at [416, 96] on span "Save" at bounding box center [421, 96] width 11 height 6
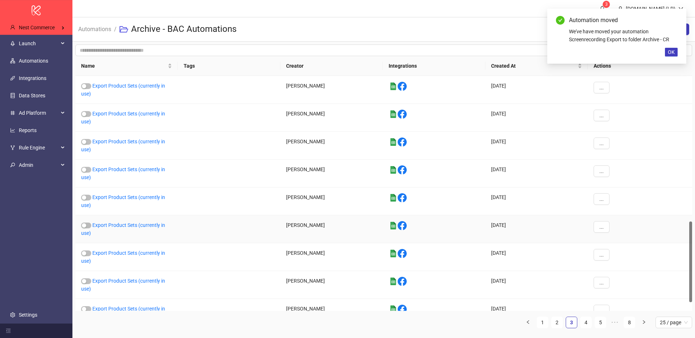
scroll to position [448, 0]
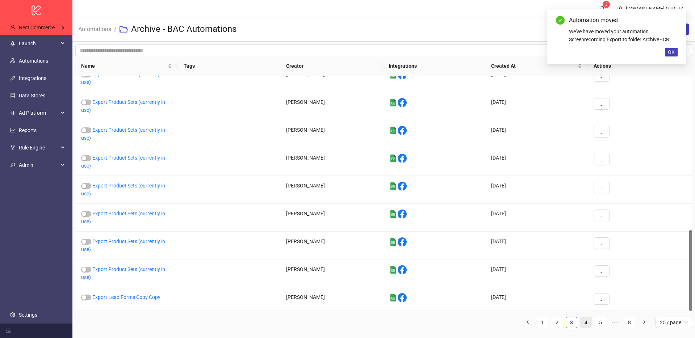
click at [532, 266] on link "4" at bounding box center [585, 322] width 11 height 11
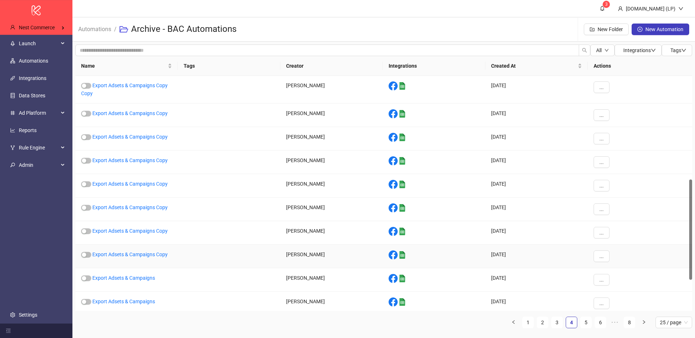
scroll to position [0, 0]
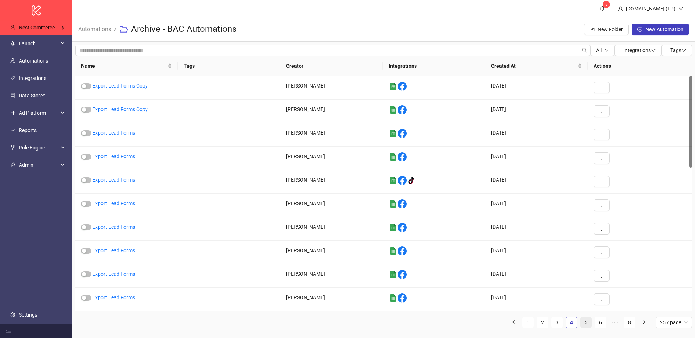
click at [532, 266] on link "5" at bounding box center [585, 322] width 11 height 11
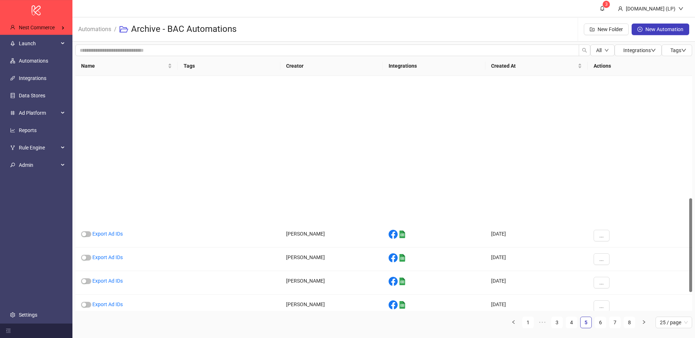
scroll to position [353, 0]
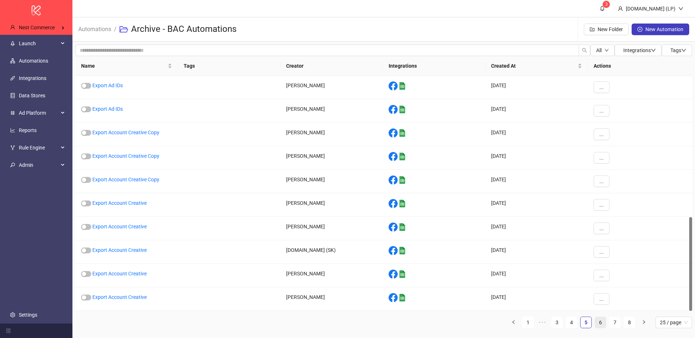
click at [532, 266] on link "6" at bounding box center [600, 322] width 11 height 11
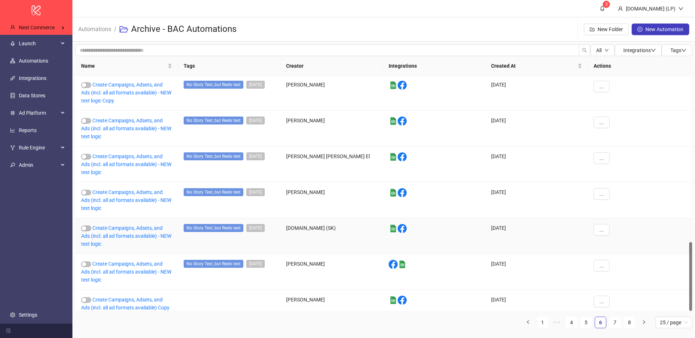
scroll to position [567, 0]
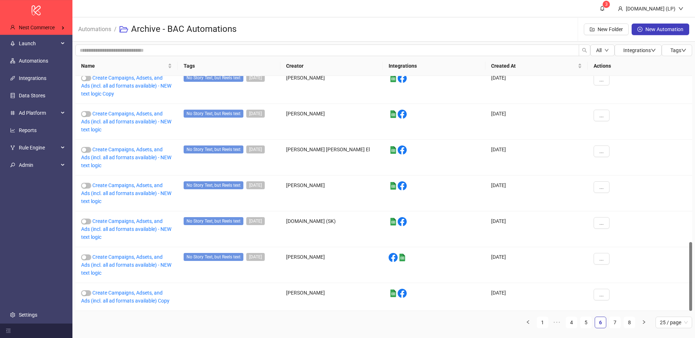
click at [532, 266] on ul "1 ••• 4 5 6 7 8 25 / page" at bounding box center [383, 323] width 617 height 12
click at [532, 266] on link "7" at bounding box center [614, 322] width 11 height 11
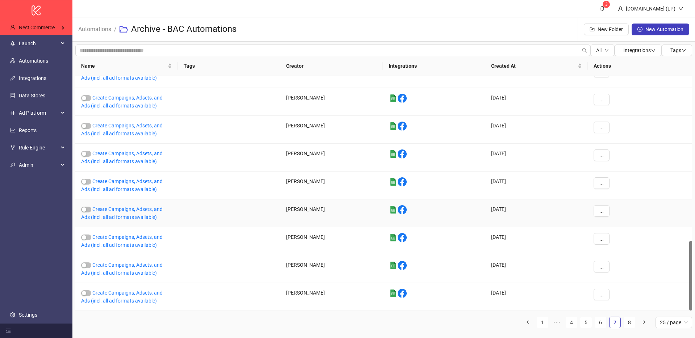
scroll to position [0, 0]
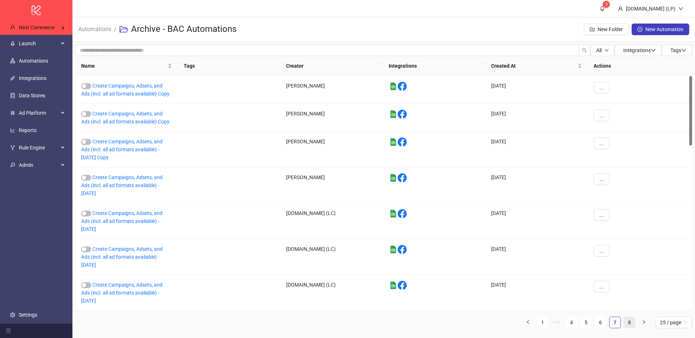
click at [532, 266] on link "8" at bounding box center [629, 322] width 11 height 11
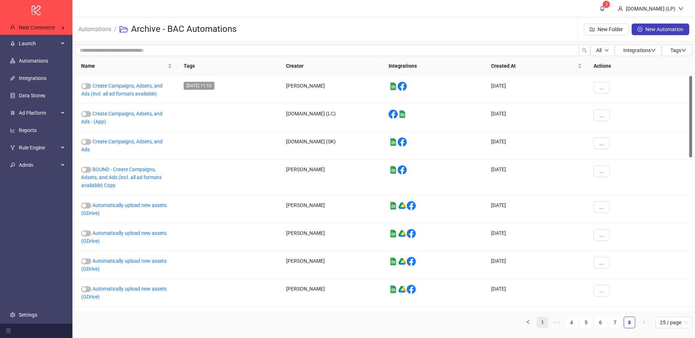
click at [532, 266] on link "1" at bounding box center [542, 322] width 11 height 11
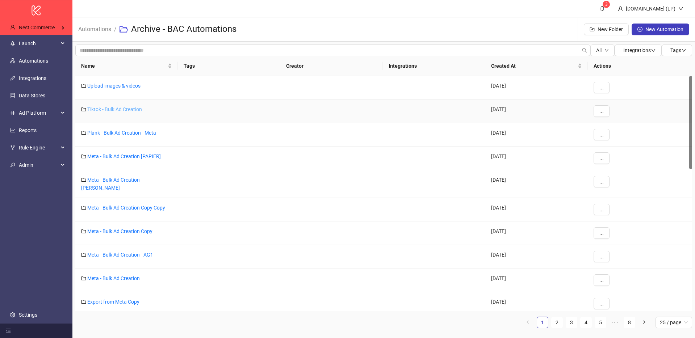
click at [137, 109] on link "Tiktok - Bulk Ad Creation" at bounding box center [114, 109] width 55 height 6
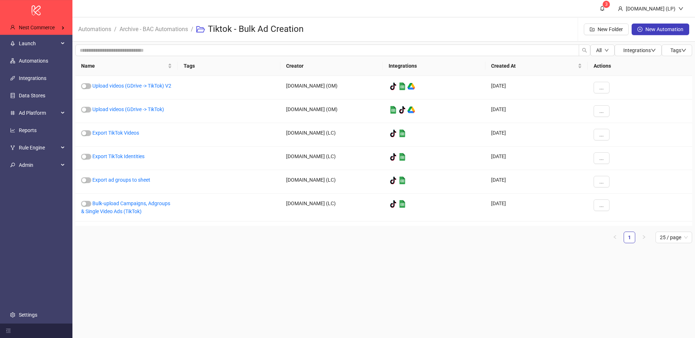
click at [151, 34] on li "Archive - BAC Automations" at bounding box center [153, 29] width 68 height 23
click at [154, 30] on link "Archive - BAC Automations" at bounding box center [153, 29] width 71 height 8
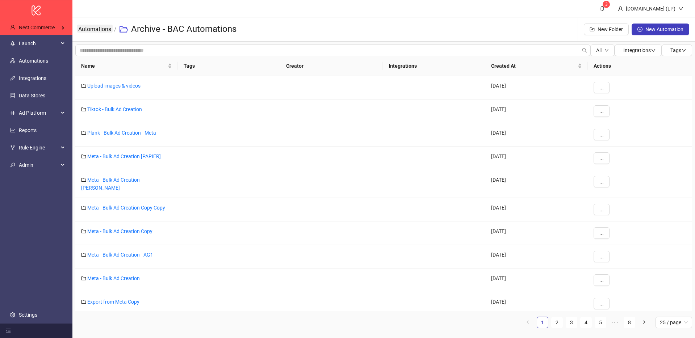
click at [97, 32] on link "Automations" at bounding box center [95, 29] width 36 height 8
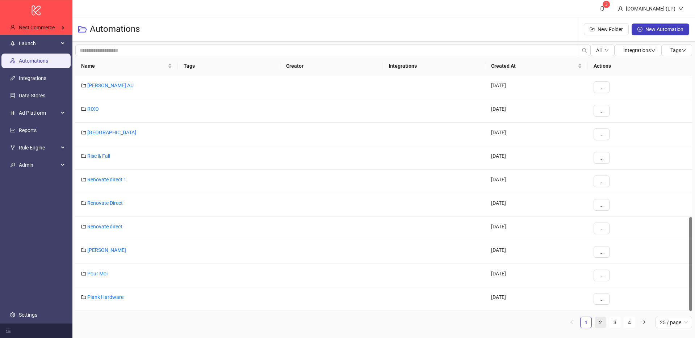
click at [532, 266] on link "2" at bounding box center [600, 322] width 11 height 11
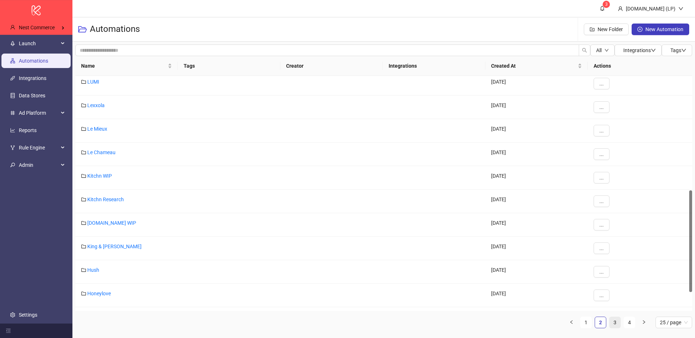
click at [532, 266] on li "3" at bounding box center [615, 323] width 12 height 12
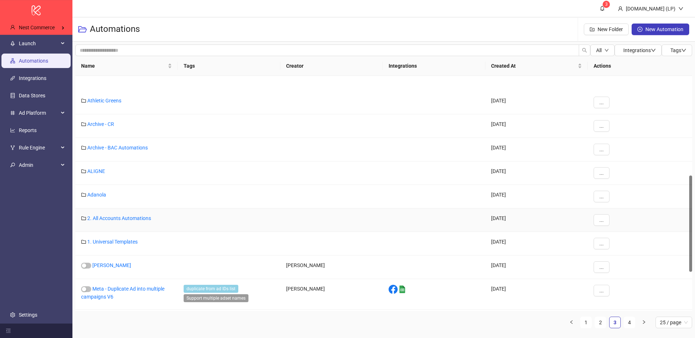
scroll to position [202, 0]
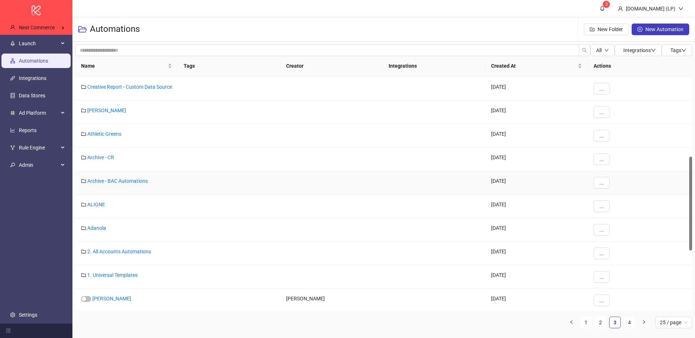
click at [532, 189] on div "..." at bounding box center [640, 183] width 104 height 24
click at [532, 189] on button "..." at bounding box center [601, 183] width 16 height 12
click at [532, 237] on span "Delete" at bounding box center [617, 236] width 21 height 8
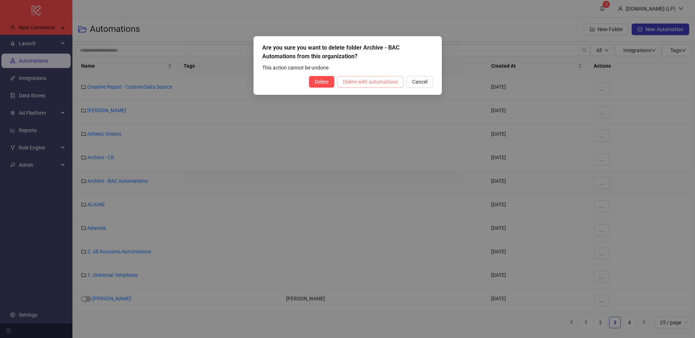
click at [377, 80] on span "Delete with automations" at bounding box center [370, 82] width 55 height 6
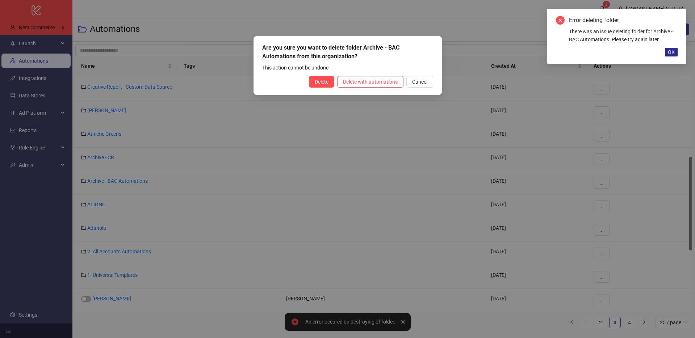
click at [532, 53] on span "OK" at bounding box center [671, 52] width 7 height 6
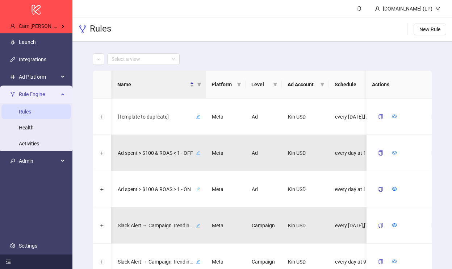
scroll to position [0, 39]
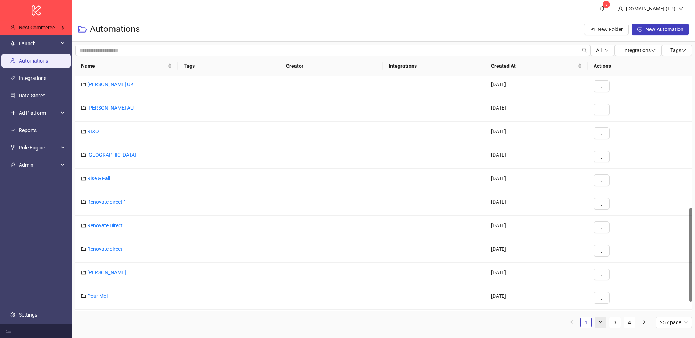
click at [603, 323] on link "2" at bounding box center [600, 322] width 11 height 11
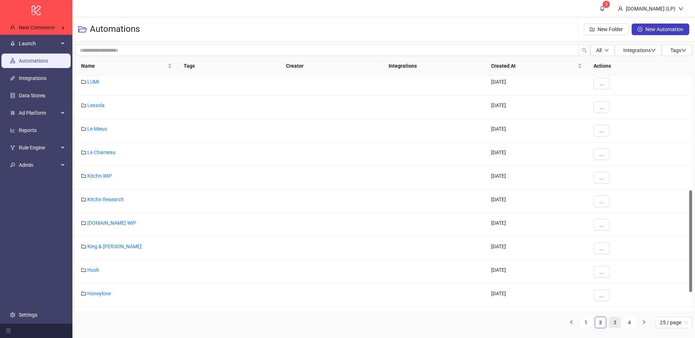
click at [610, 324] on link "3" at bounding box center [614, 322] width 11 height 11
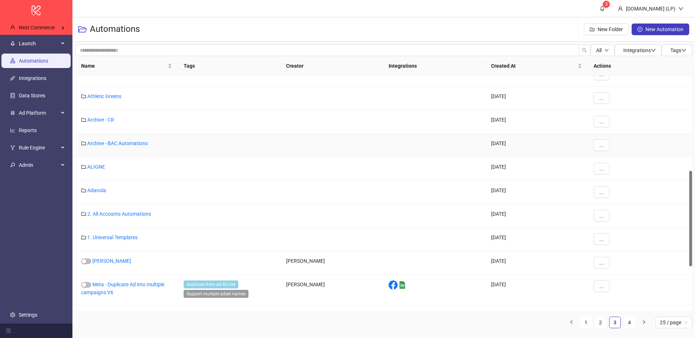
scroll to position [226, 0]
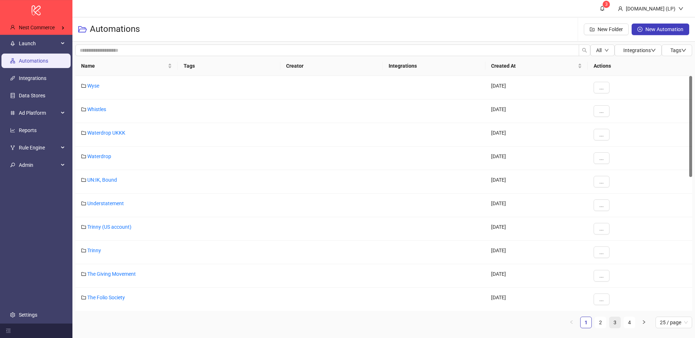
click at [613, 327] on link "3" at bounding box center [614, 322] width 11 height 11
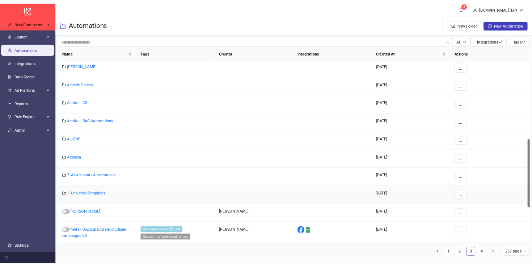
scroll to position [265, 0]
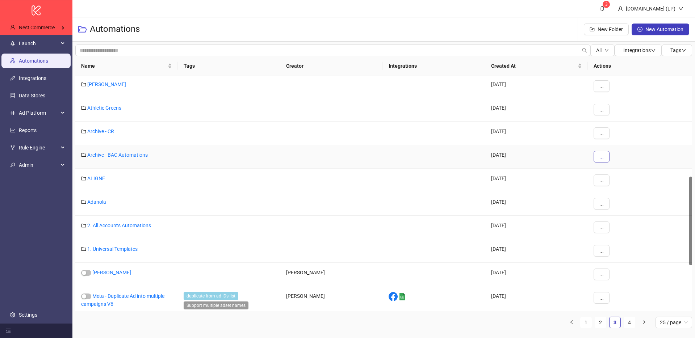
click at [606, 160] on button "..." at bounding box center [601, 157] width 16 height 12
click at [610, 202] on span "Delete" at bounding box center [617, 206] width 21 height 8
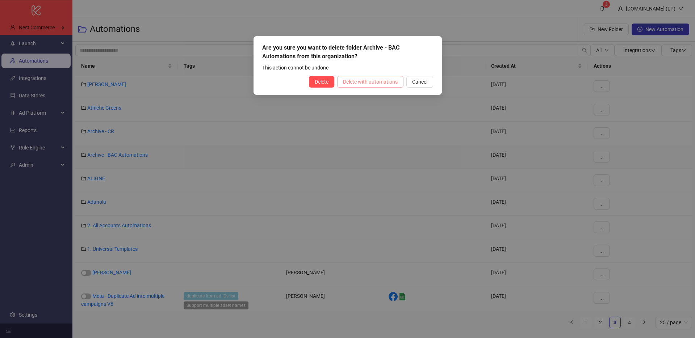
click at [352, 82] on span "Delete with automations" at bounding box center [370, 82] width 55 height 6
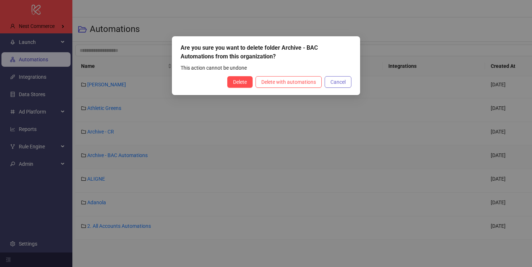
click at [330, 83] on button "Cancel" at bounding box center [338, 82] width 27 height 12
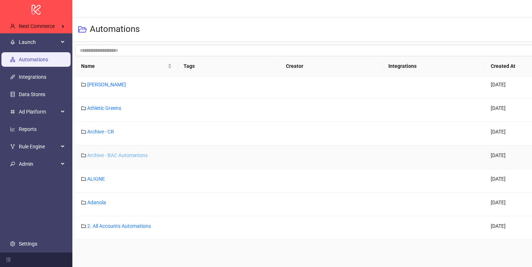
click at [138, 155] on link "Archive - BAC Automations" at bounding box center [117, 155] width 60 height 6
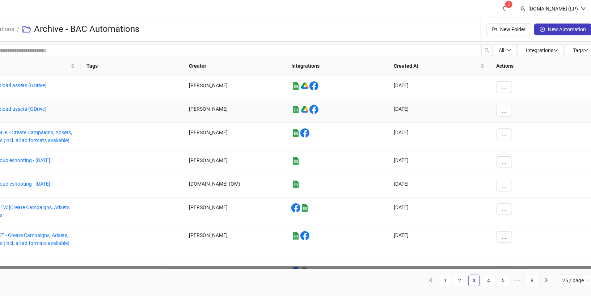
scroll to position [22, 0]
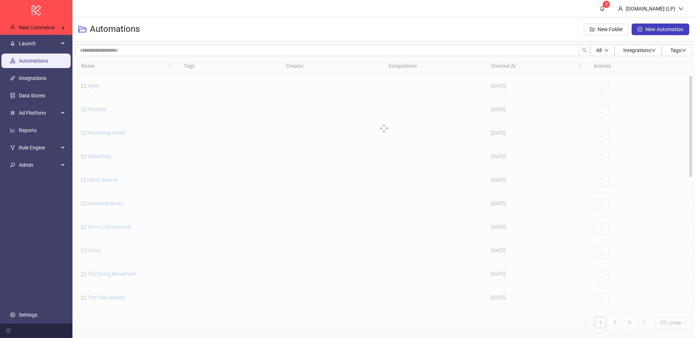
click at [629, 323] on div "Name Tags Creator Integrations Created At Actions Wyse [DATE] ... Whistles [DAT…" at bounding box center [383, 192] width 617 height 272
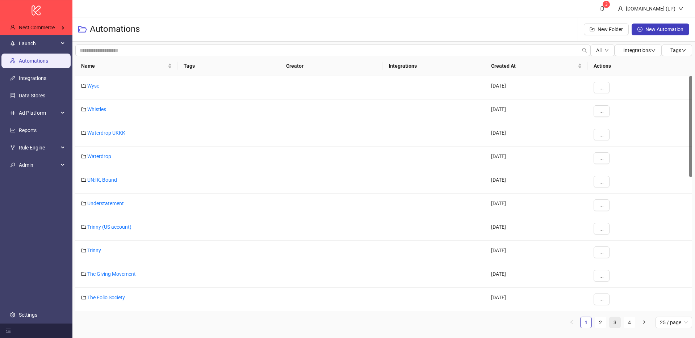
click at [616, 323] on link "3" at bounding box center [614, 322] width 11 height 11
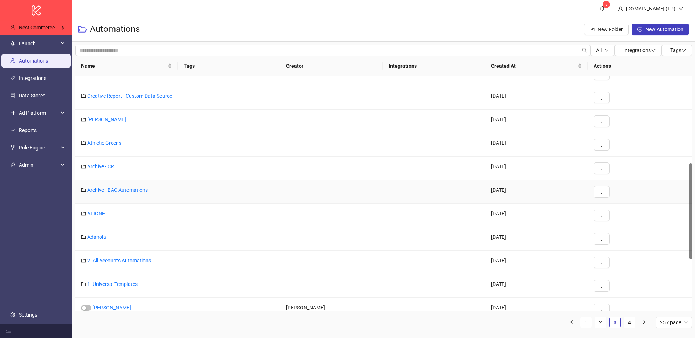
scroll to position [226, 0]
click at [102, 169] on link "Archive - CR" at bounding box center [100, 166] width 27 height 6
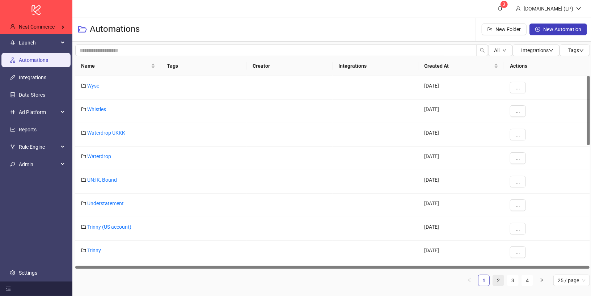
click at [496, 280] on link "2" at bounding box center [498, 280] width 11 height 11
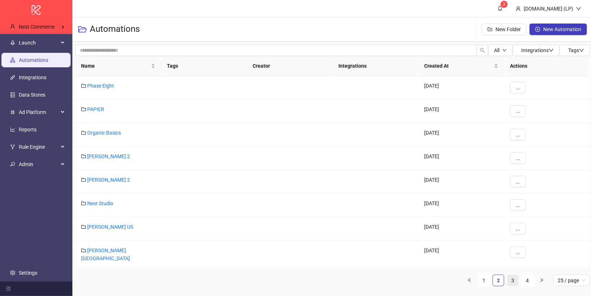
click at [512, 279] on link "3" at bounding box center [513, 280] width 11 height 11
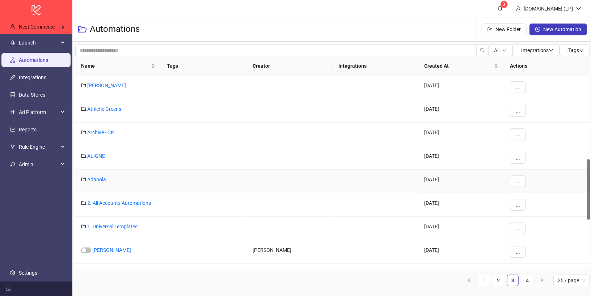
scroll to position [264, 0]
click at [529, 279] on link "4" at bounding box center [527, 280] width 11 height 11
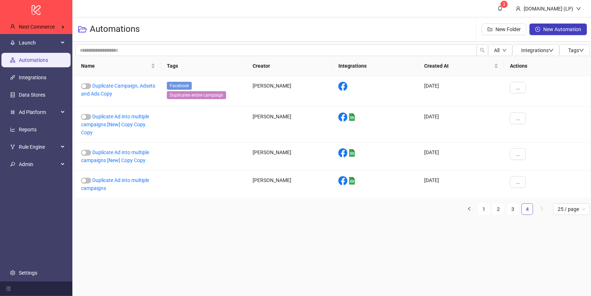
scroll to position [0, 0]
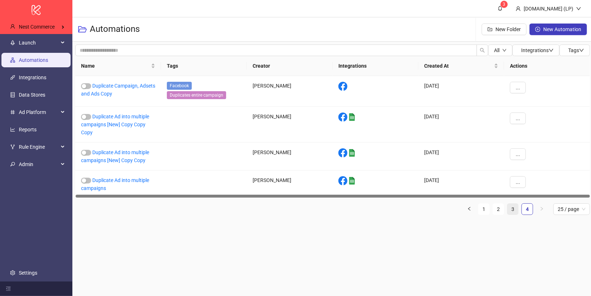
click at [516, 209] on link "3" at bounding box center [513, 209] width 11 height 11
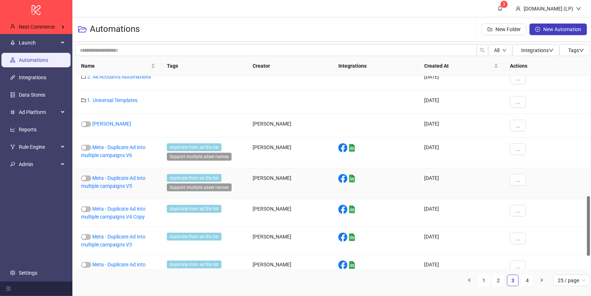
scroll to position [430, 0]
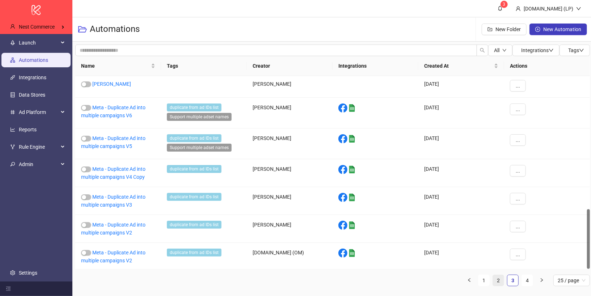
click at [499, 277] on link "2" at bounding box center [498, 280] width 11 height 11
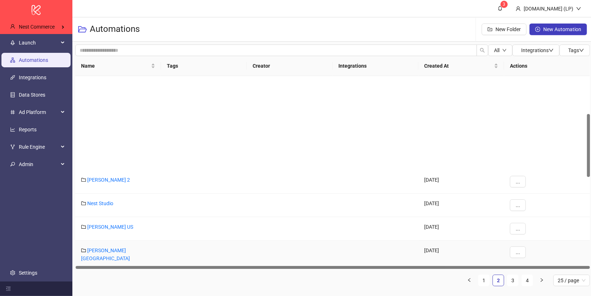
scroll to position [395, 0]
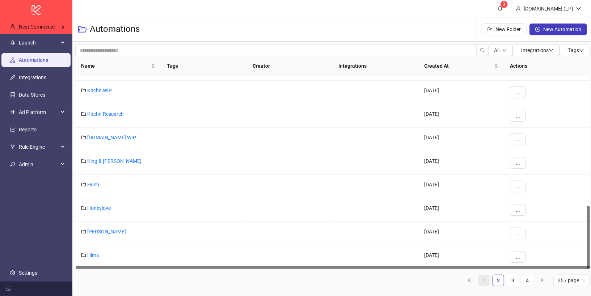
click at [486, 280] on link "1" at bounding box center [484, 280] width 11 height 11
